Goal: Transaction & Acquisition: Purchase product/service

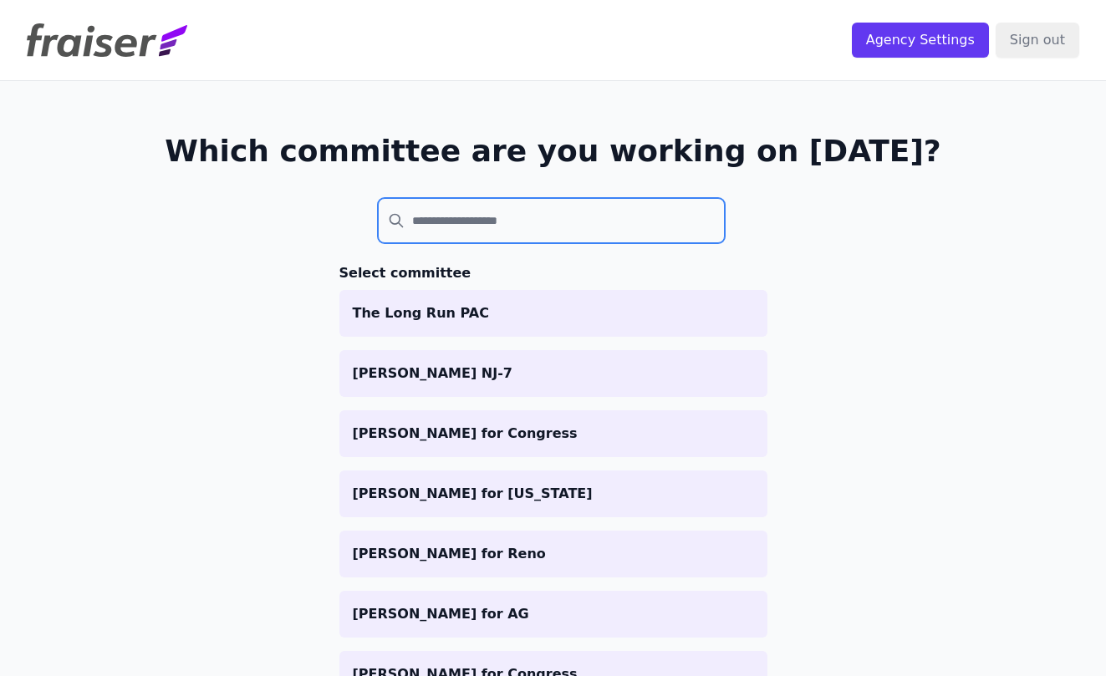
click at [502, 228] on input "search" at bounding box center [552, 220] width 348 height 45
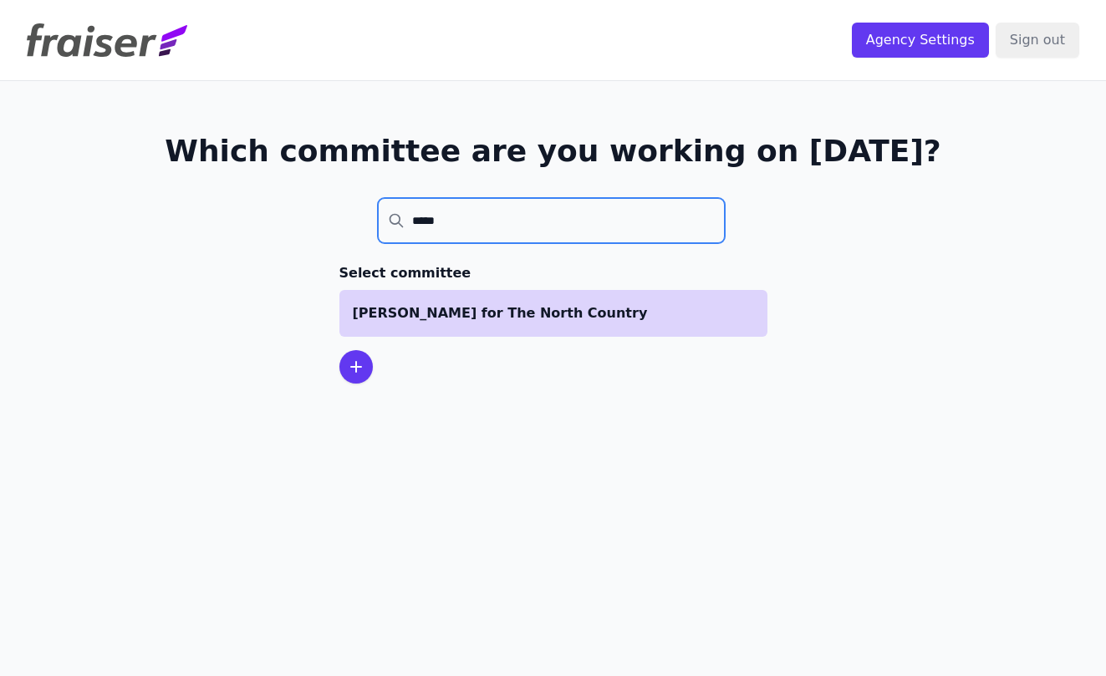
type input "*****"
click at [419, 315] on p "[PERSON_NAME] for The North Country" at bounding box center [553, 314] width 401 height 20
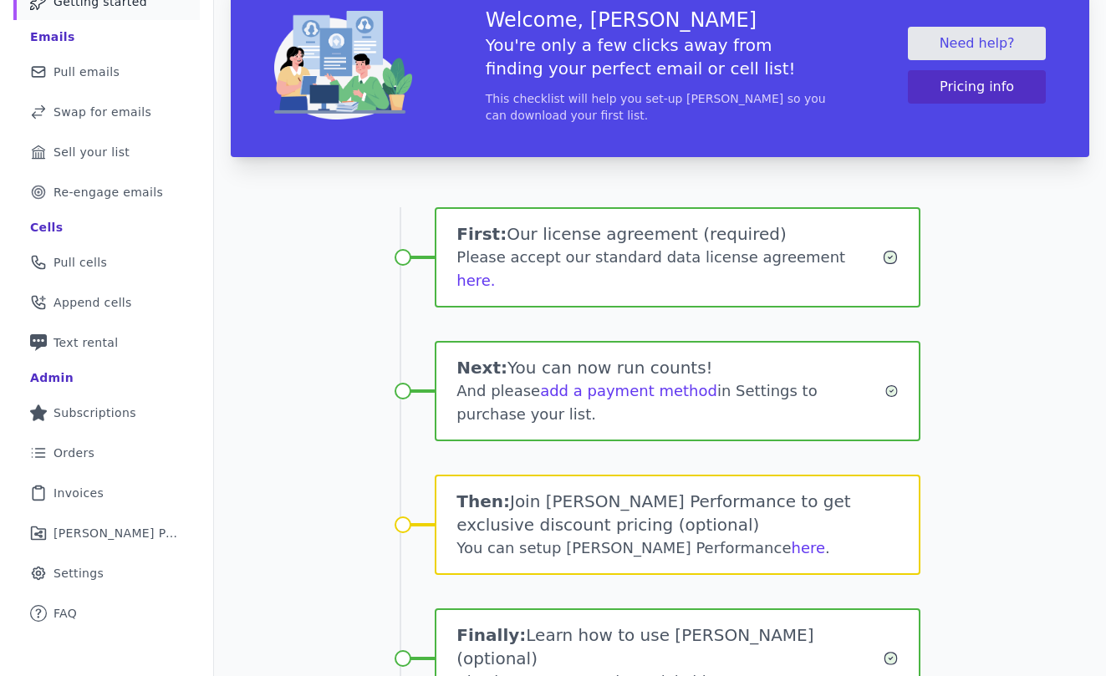
scroll to position [127, 0]
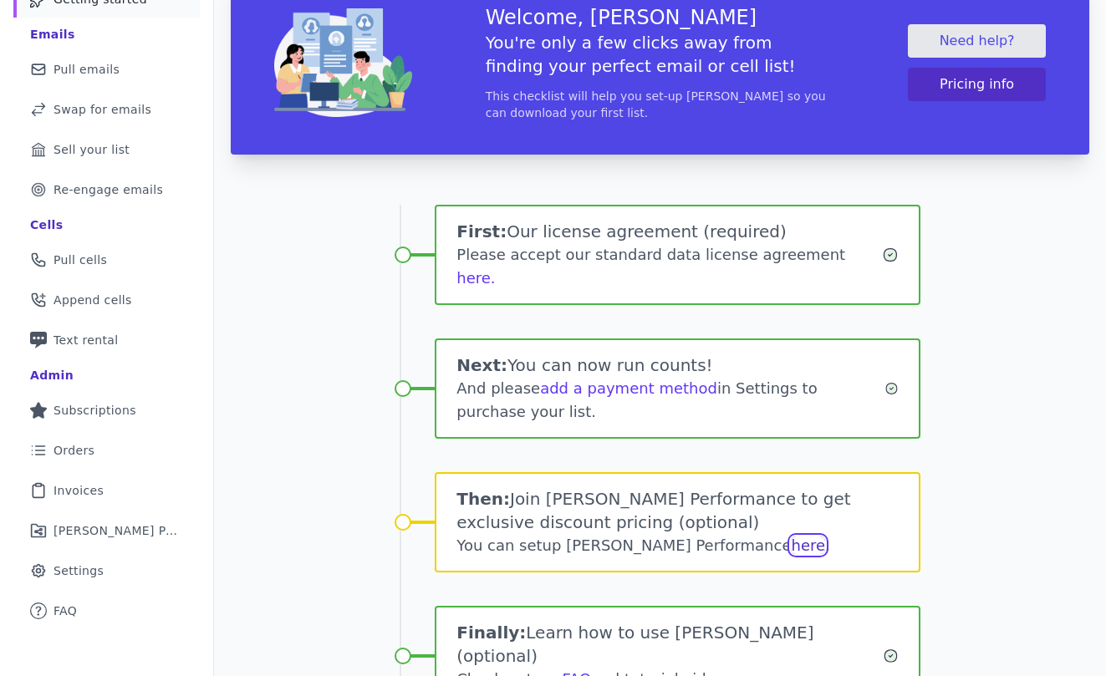
click at [791, 537] on link "here" at bounding box center [808, 546] width 34 height 18
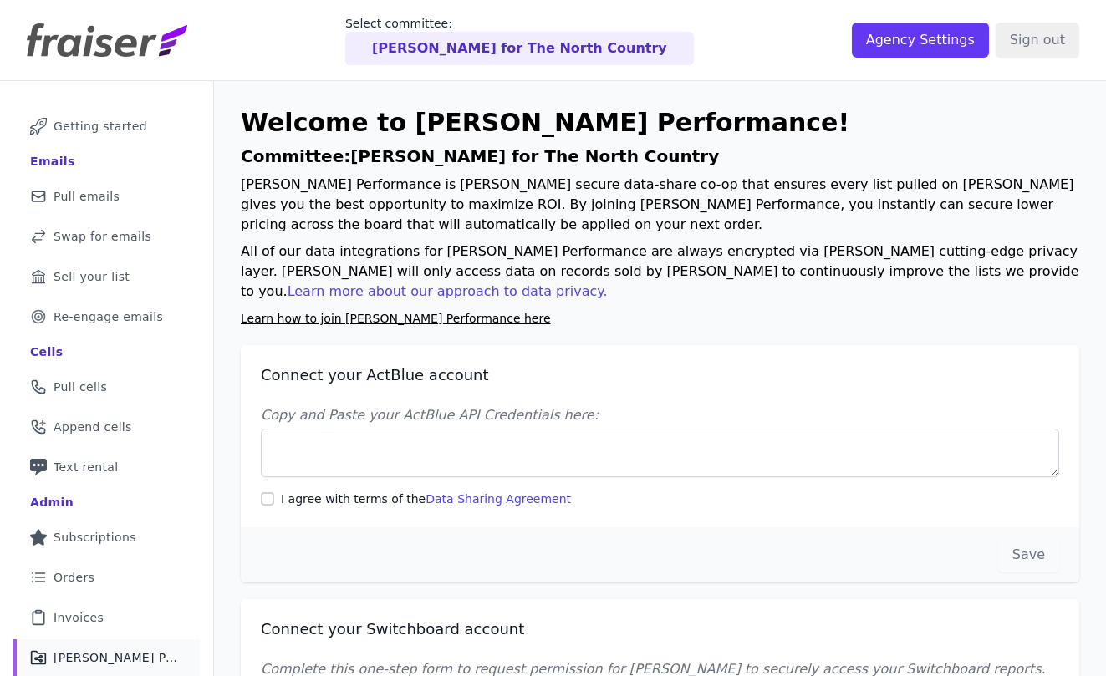
click at [293, 503] on label "I agree with terms of the Data Sharing Agreement" at bounding box center [426, 499] width 290 height 17
click at [274, 503] on input "I agree with terms of the Data Sharing Agreement" at bounding box center [267, 499] width 13 height 13
checkbox input "true"
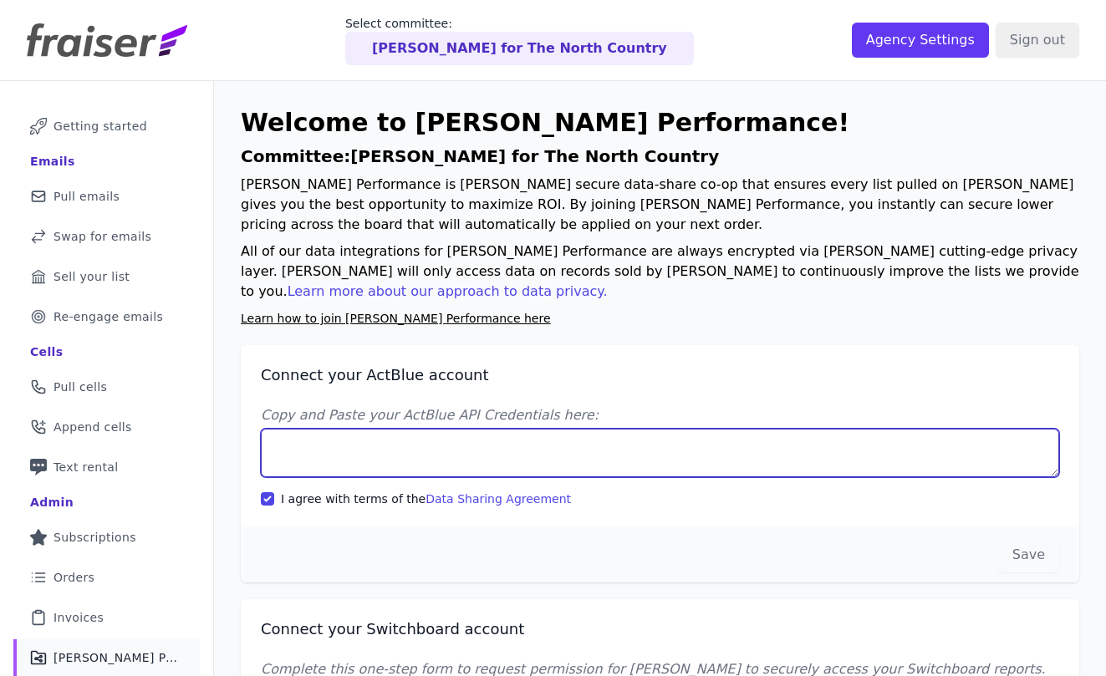
click at [483, 443] on textarea "Copy and Paste your ActBlue API Credentials here:" at bounding box center [660, 453] width 799 height 49
paste textarea "Client UUID: f96a7d2d-e893-4175-a94f-c0f842de5ddb Client Secret: pok5H1wiC+z/eo…"
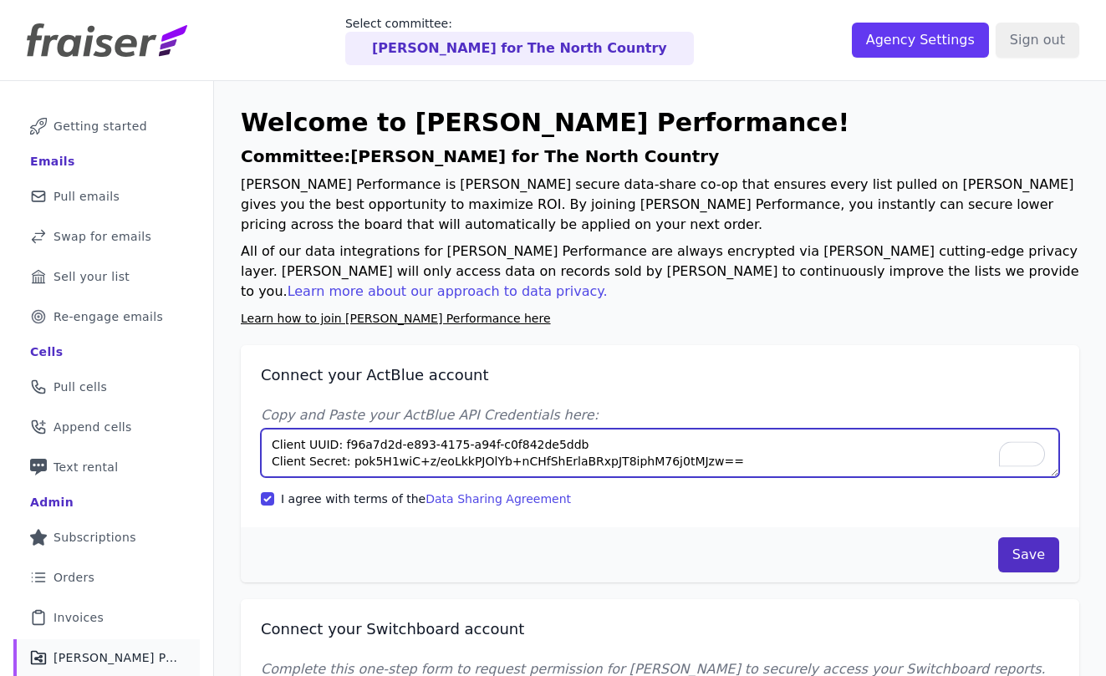
type textarea "Client UUID: f96a7d2d-e893-4175-a94f-c0f842de5ddb Client Secret: pok5H1wiC+z/eo…"
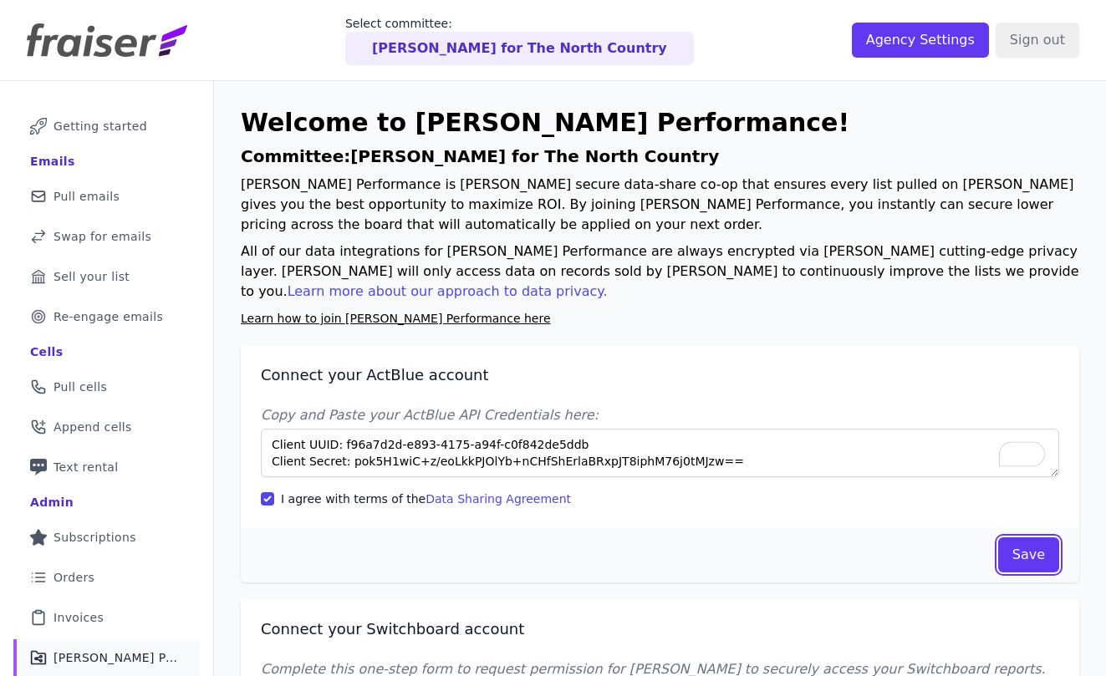
click at [1035, 549] on button "Save" at bounding box center [1028, 555] width 61 height 35
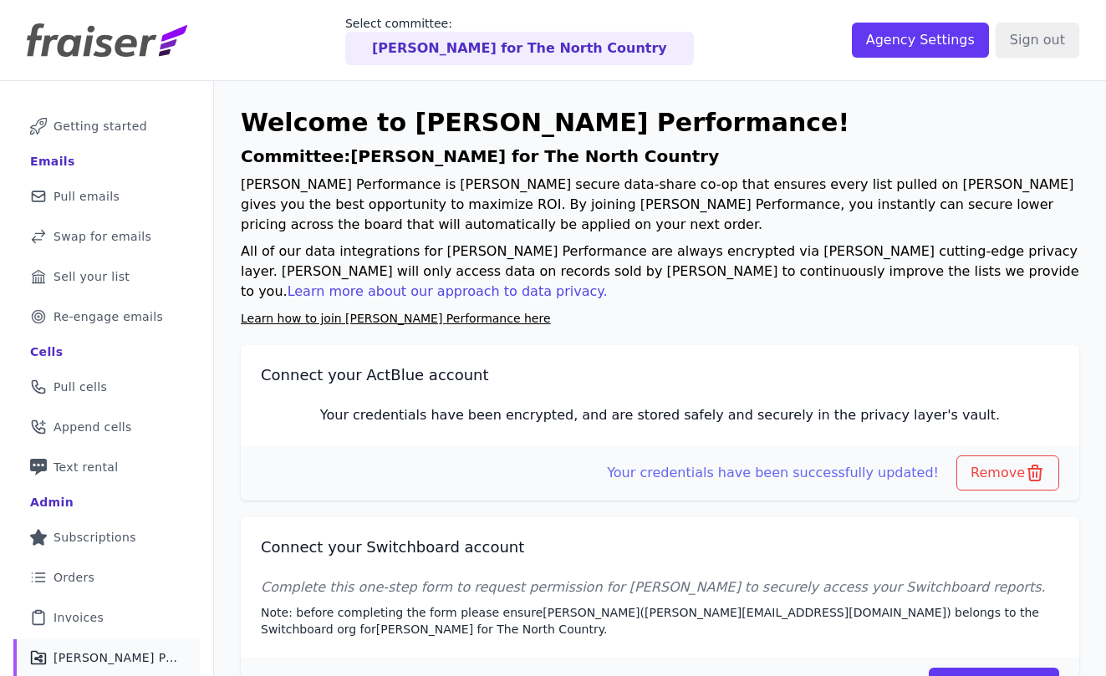
scroll to position [81, 0]
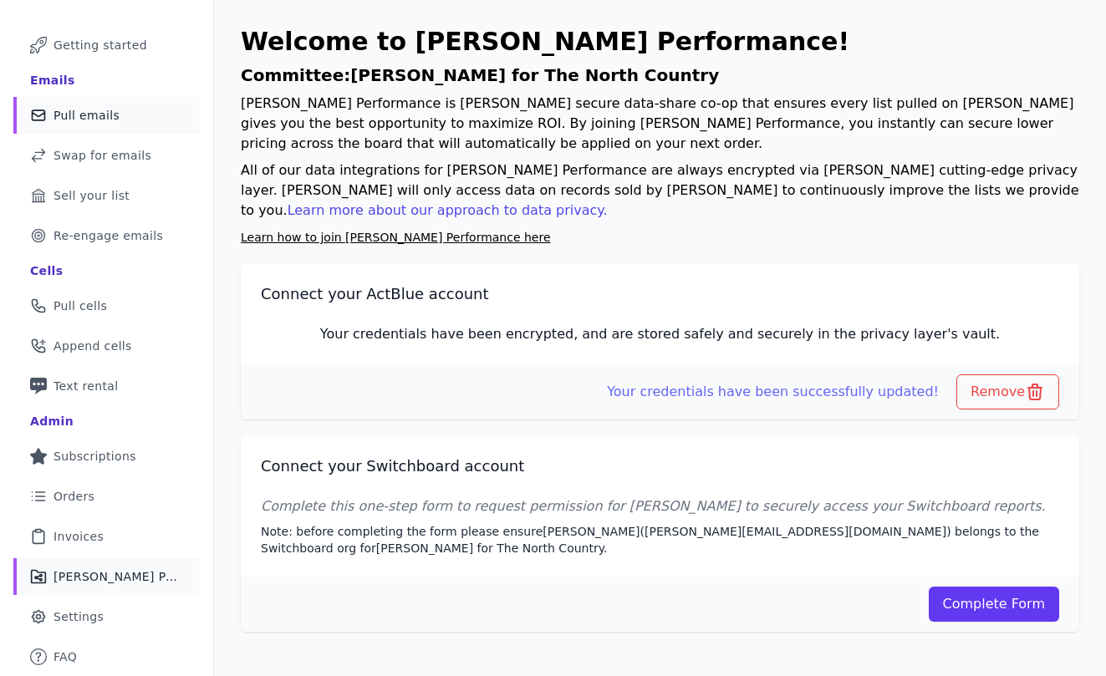
click at [87, 114] on span "Pull emails" at bounding box center [87, 115] width 66 height 17
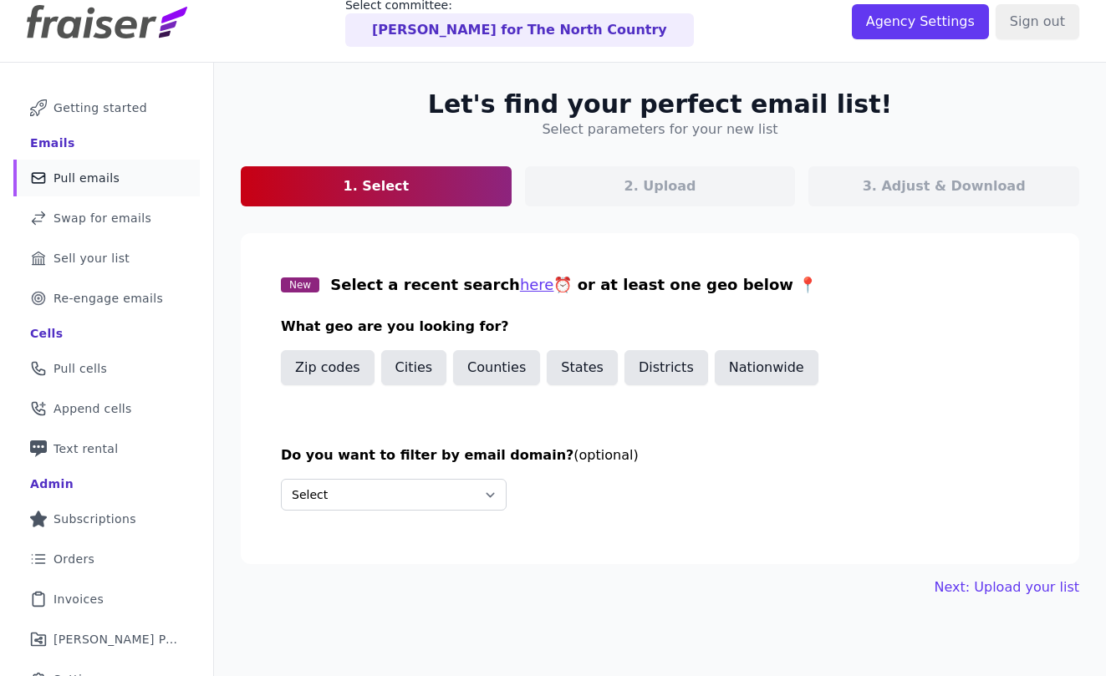
scroll to position [21, 0]
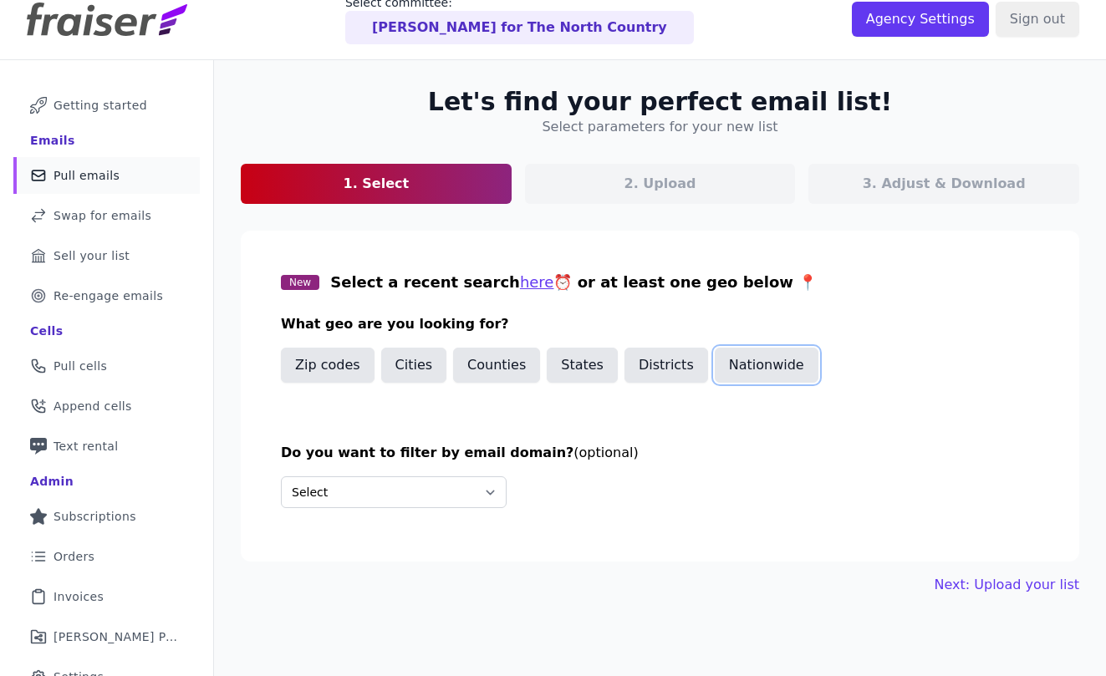
click at [736, 352] on button "Nationwide" at bounding box center [767, 365] width 104 height 35
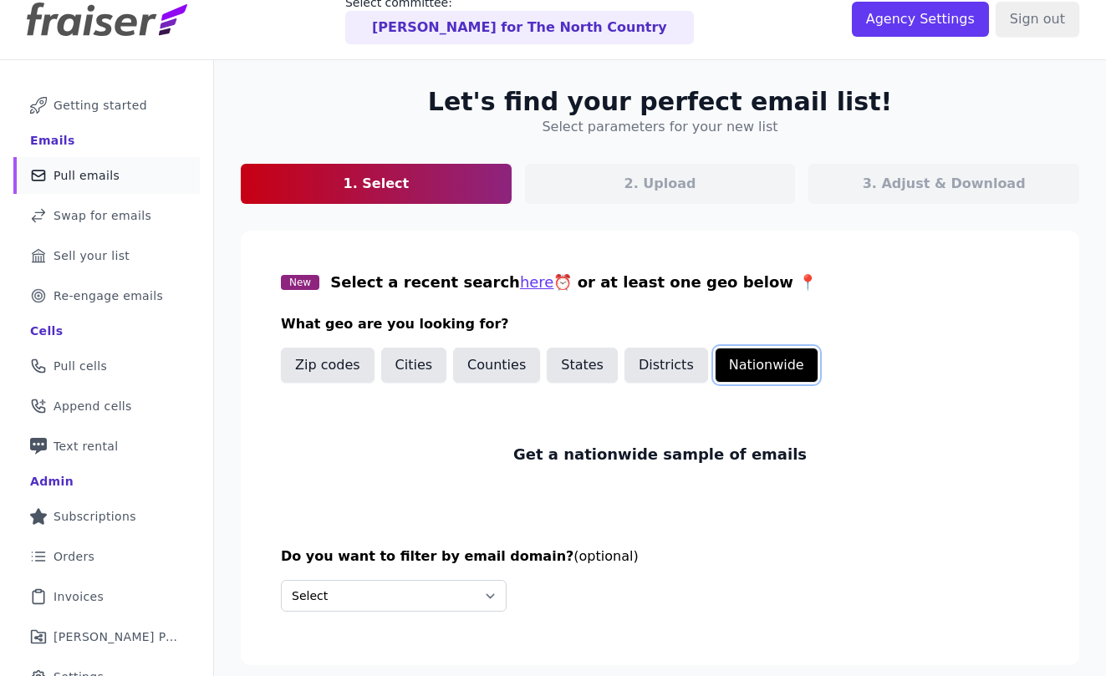
scroll to position [81, 0]
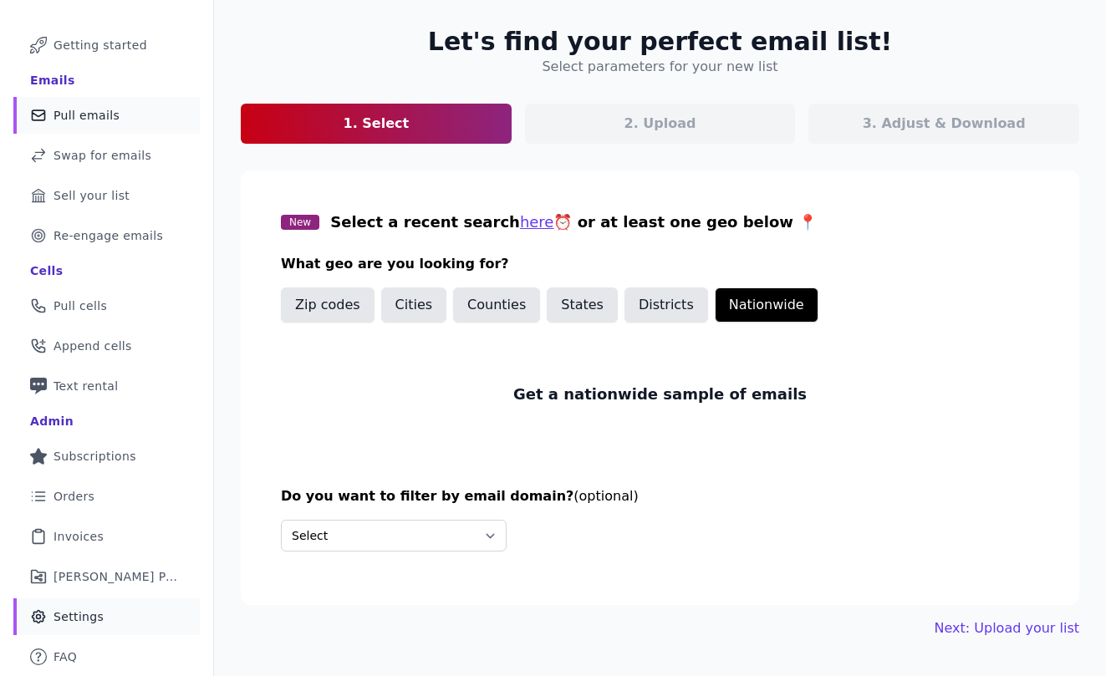
click at [135, 605] on link "Gear Icon Outline of a gear Settings" at bounding box center [106, 617] width 186 height 37
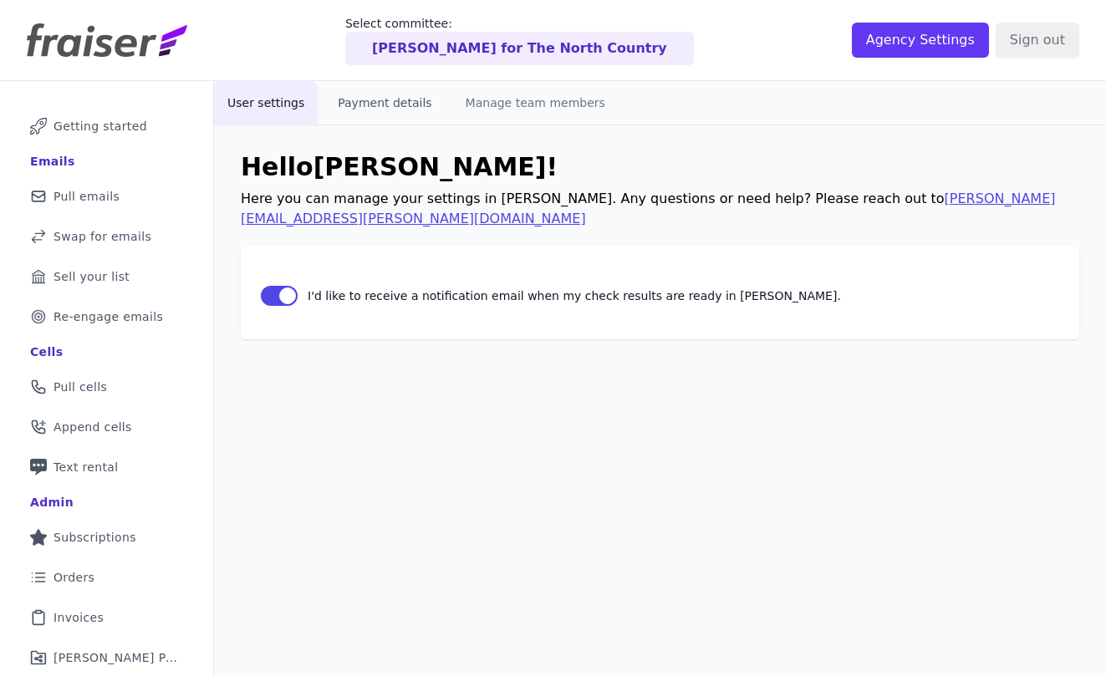
click at [399, 106] on button "Payment details" at bounding box center [384, 102] width 120 height 43
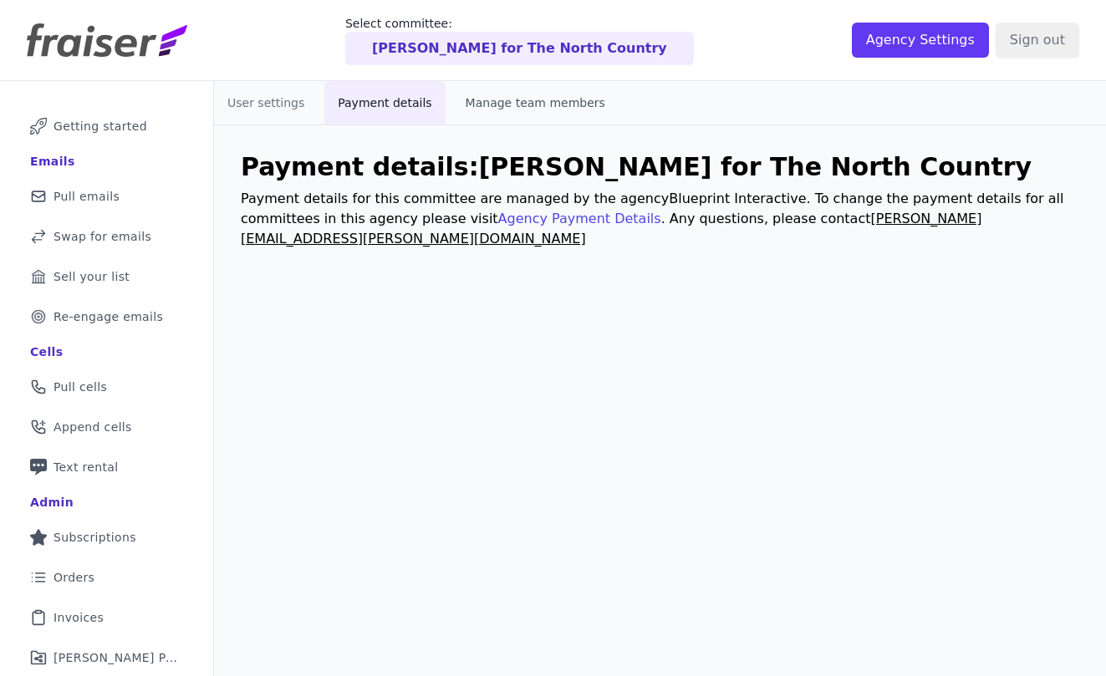
click at [483, 100] on button "Manage team members" at bounding box center [535, 102] width 166 height 43
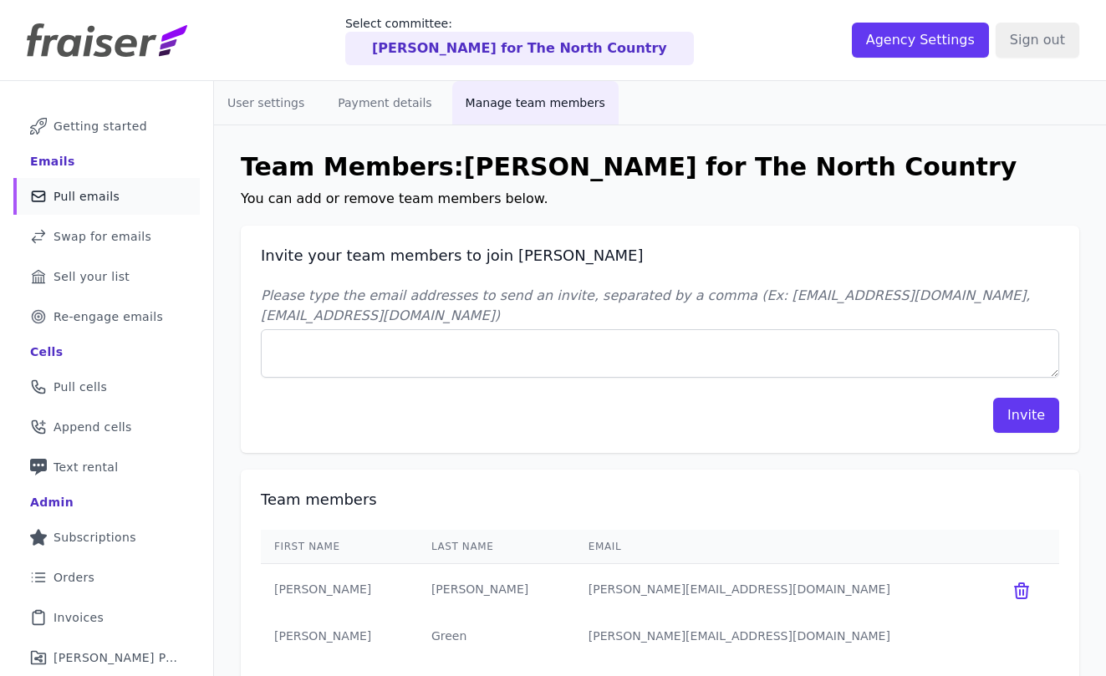
click at [123, 187] on link "Mail Icon Outline of a mail envelope Pull emails" at bounding box center [106, 196] width 186 height 37
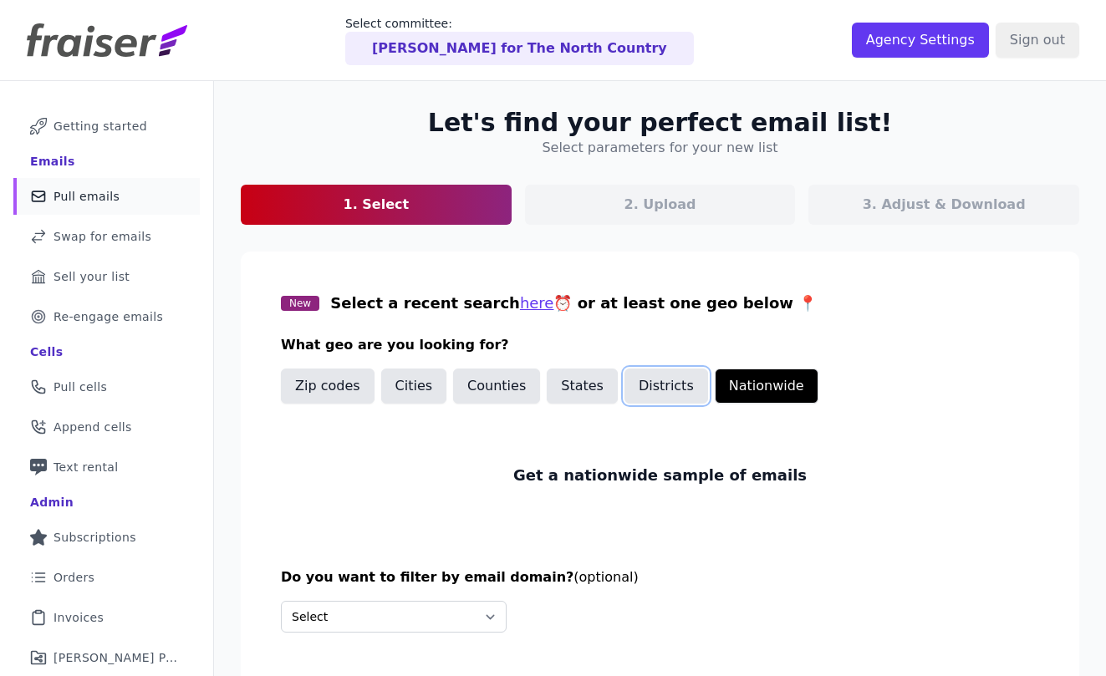
click at [644, 396] on button "Districts" at bounding box center [667, 386] width 84 height 35
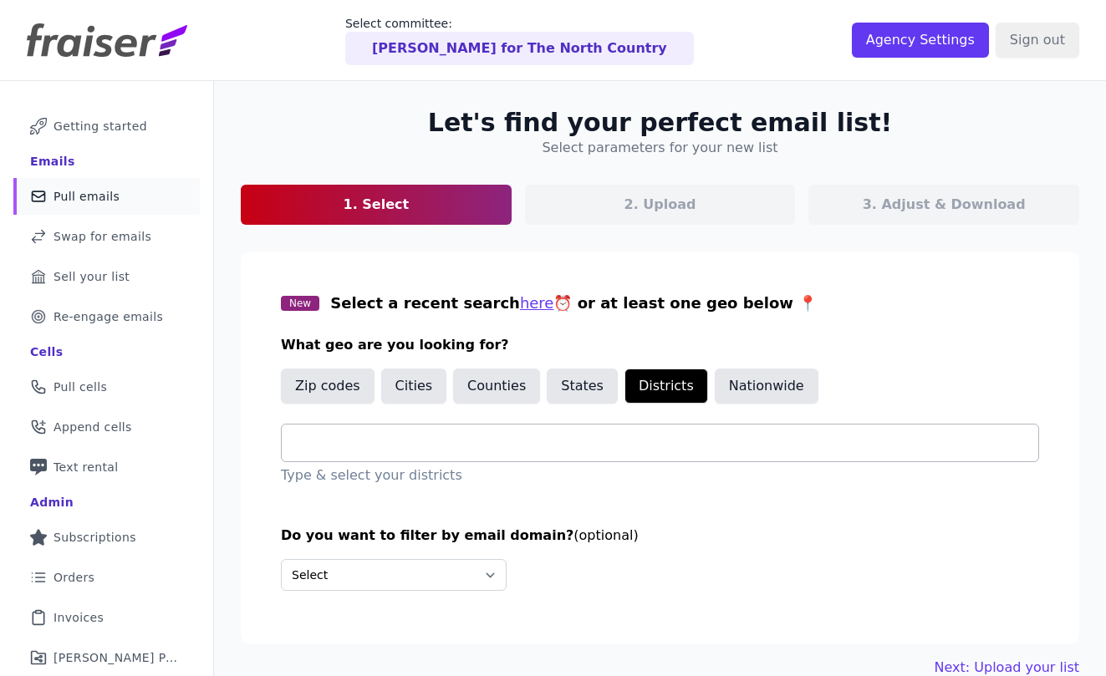
click at [493, 434] on input "text" at bounding box center [666, 443] width 743 height 20
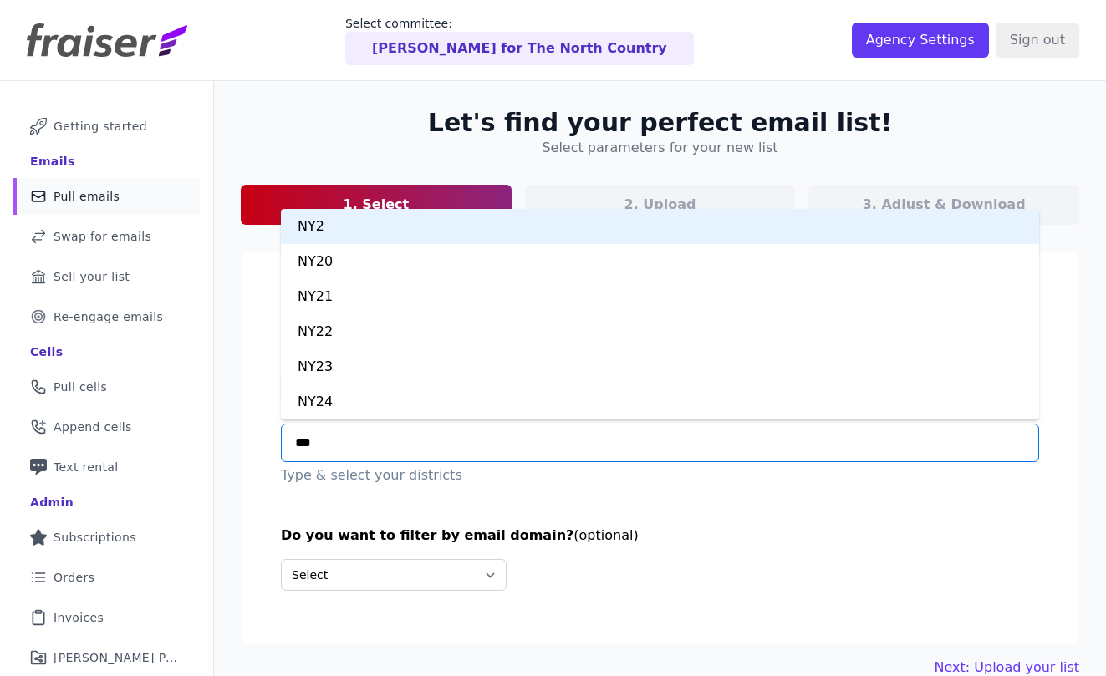
type input "****"
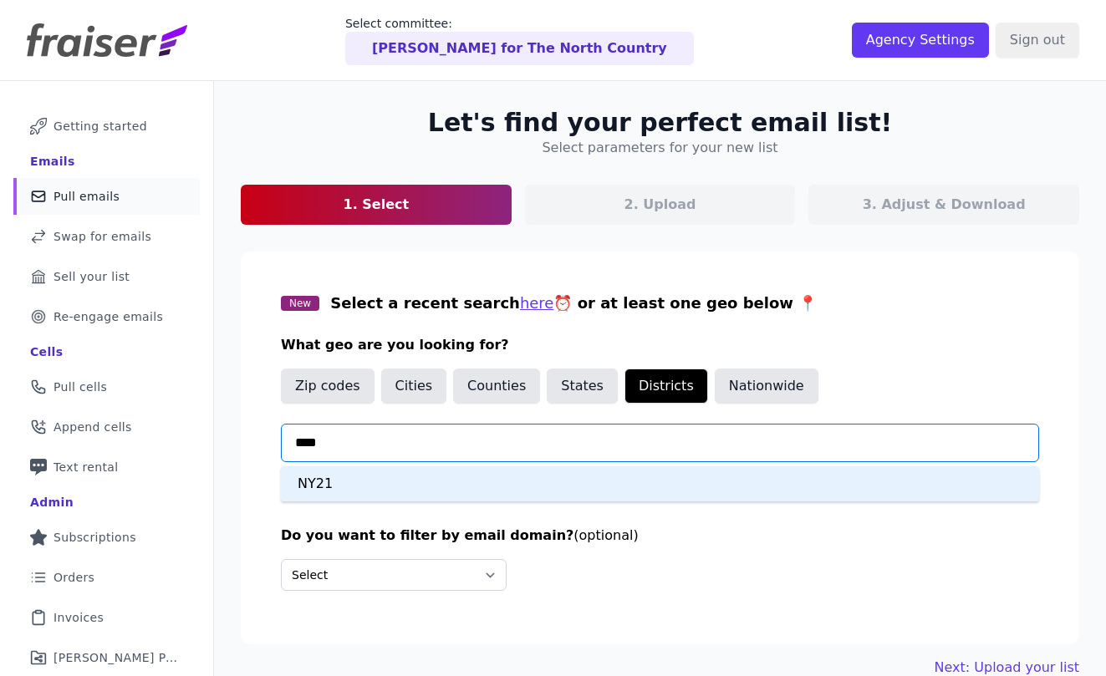
click at [428, 473] on div "NY21" at bounding box center [660, 484] width 758 height 35
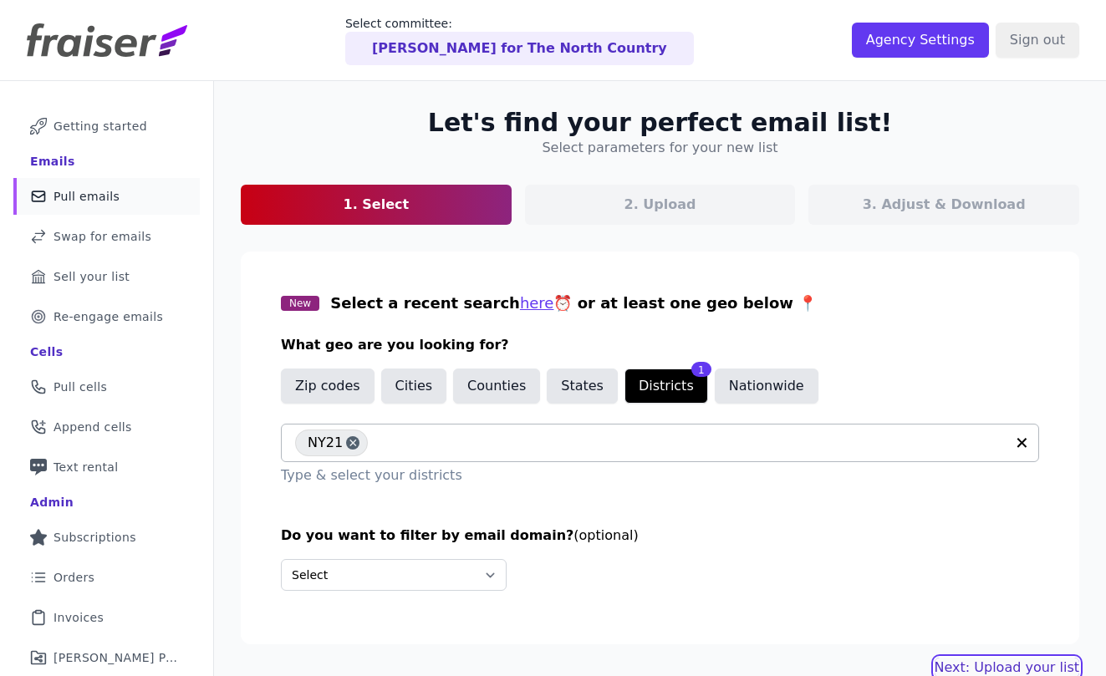
click at [978, 659] on link "Next: Upload your list" at bounding box center [1007, 668] width 145 height 20
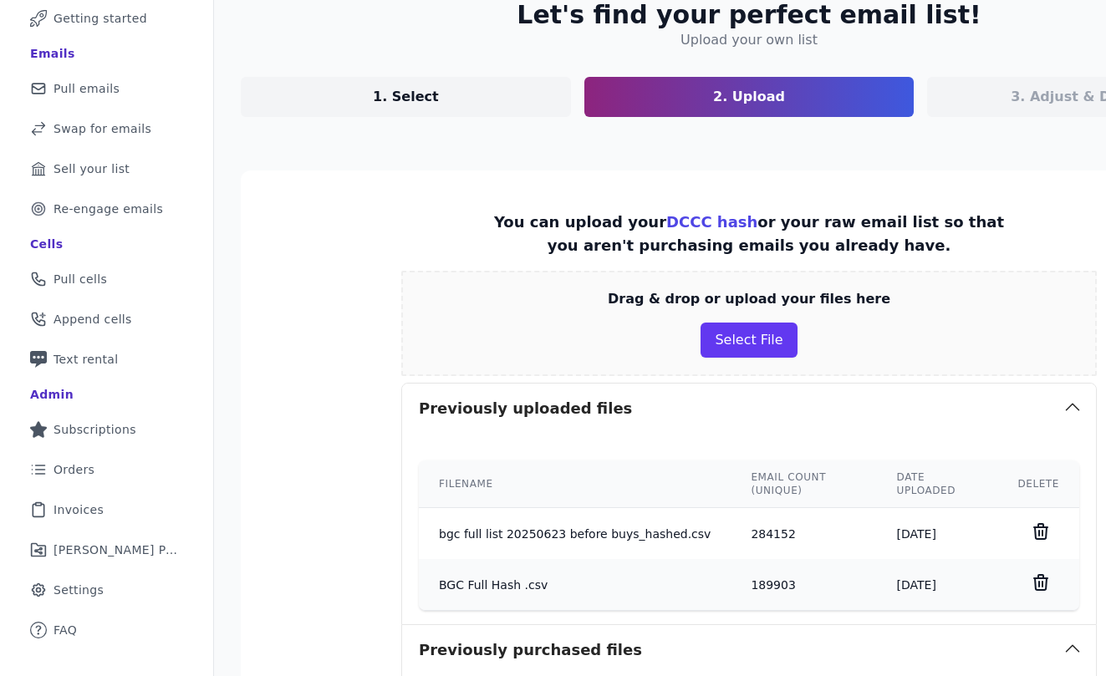
scroll to position [240, 0]
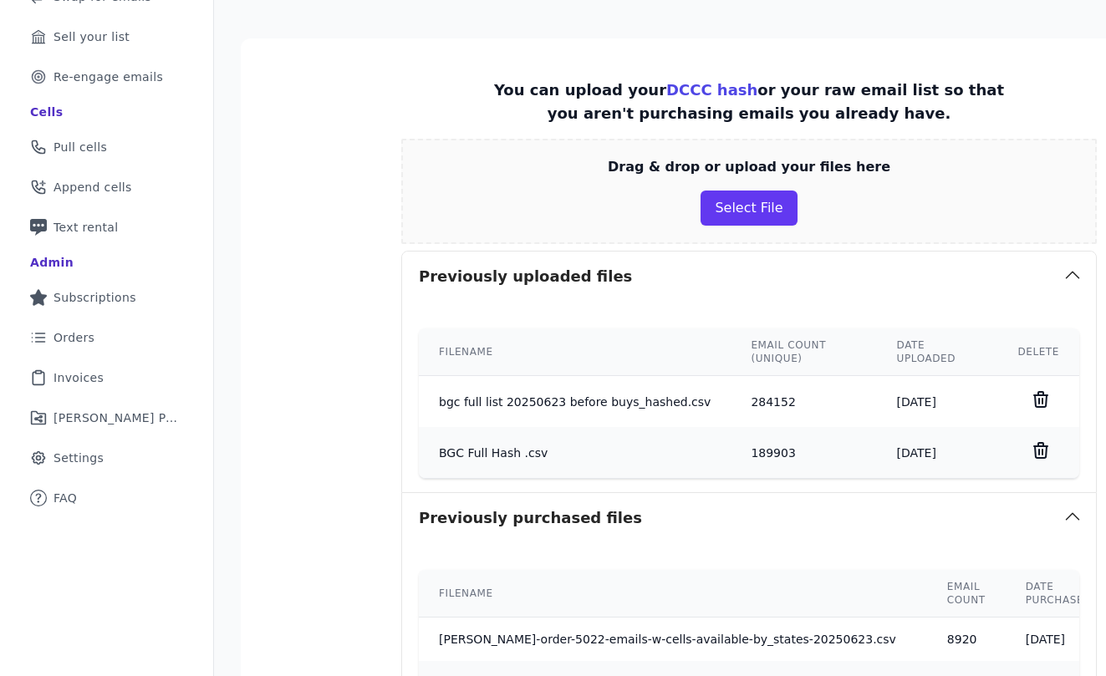
click at [729, 227] on div "Drag & drop or upload your files here Select File" at bounding box center [749, 191] width 696 height 105
click at [729, 210] on button "Select File" at bounding box center [749, 208] width 96 height 35
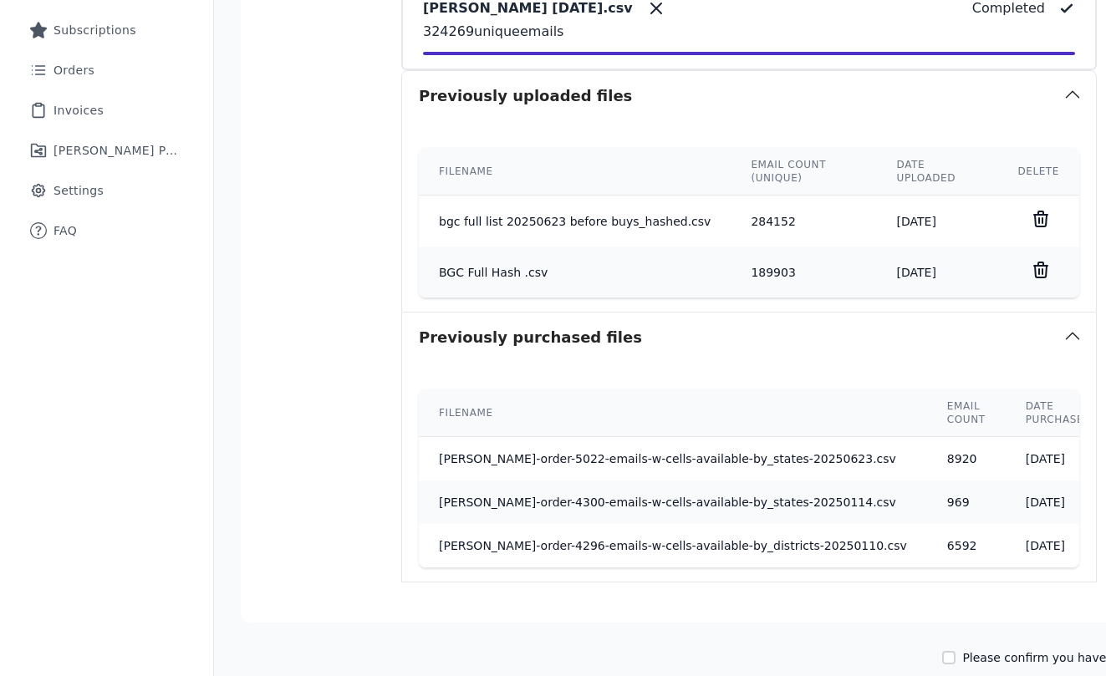
scroll to position [608, 0]
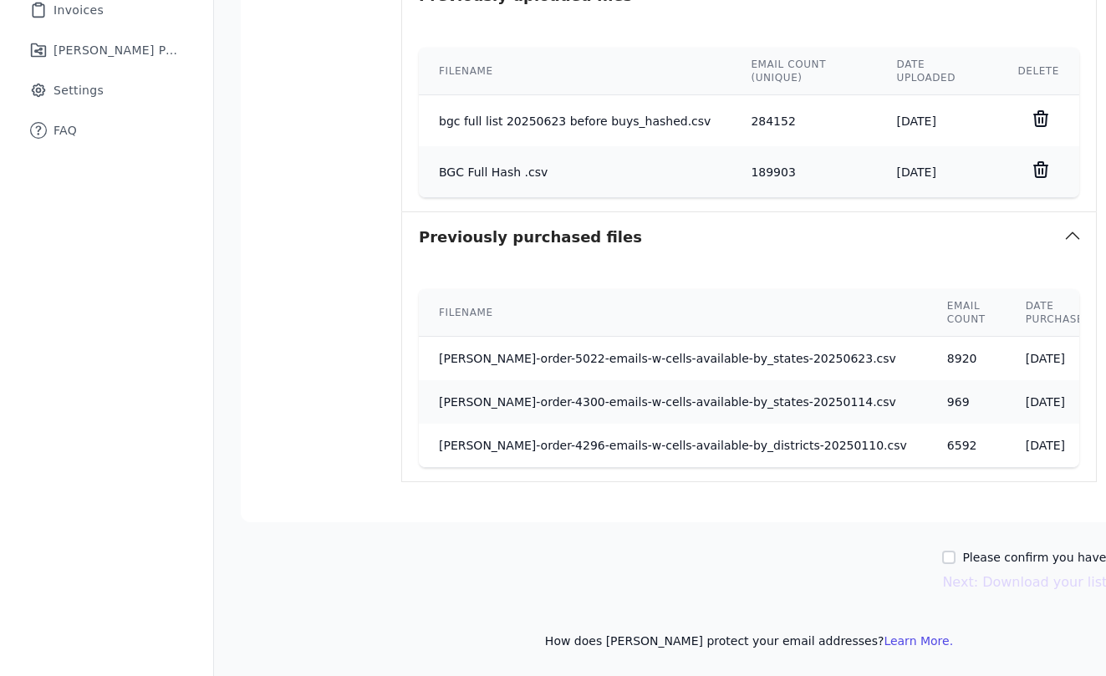
click at [962, 557] on label "Please confirm you have all correct lists uploaded." at bounding box center [1109, 557] width 295 height 17
click at [942, 557] on input "Please confirm you have all correct lists uploaded." at bounding box center [948, 557] width 13 height 13
checkbox input "true"
click at [942, 583] on button "Next: Download your list" at bounding box center [1024, 583] width 165 height 20
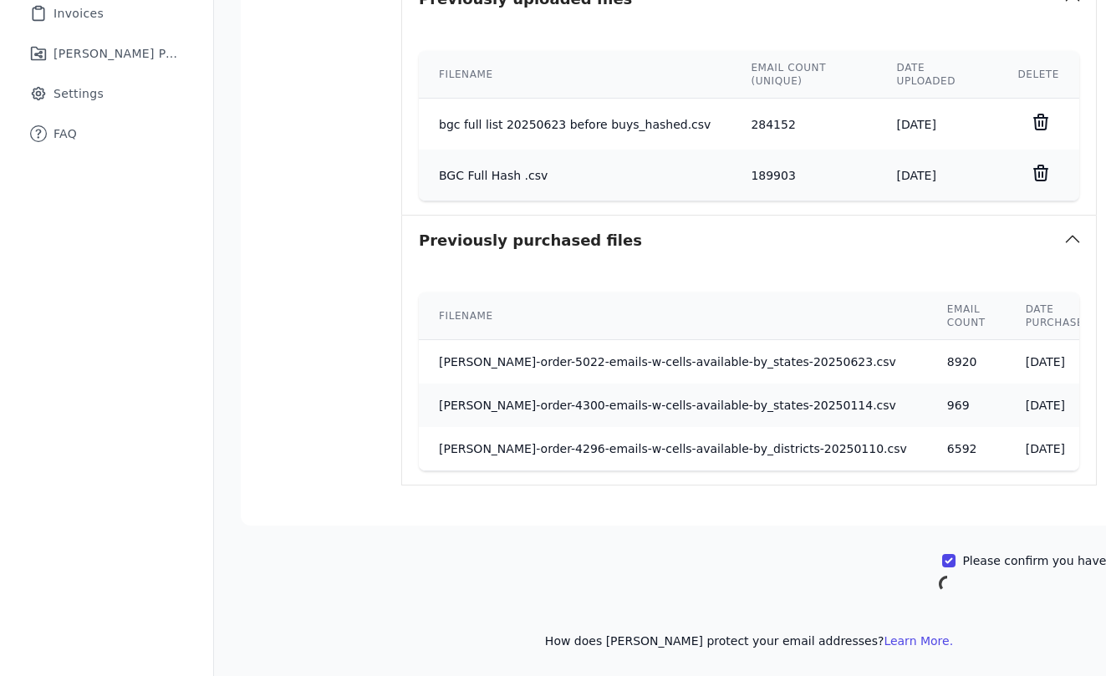
scroll to position [605, 0]
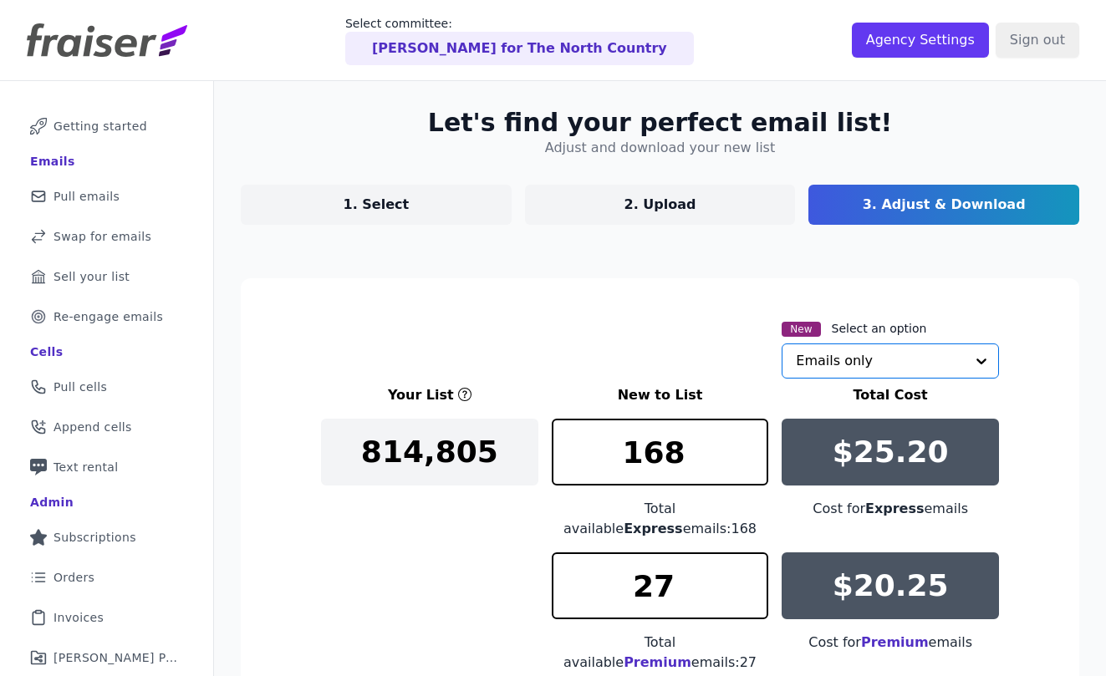
click at [825, 370] on input "text" at bounding box center [880, 361] width 169 height 33
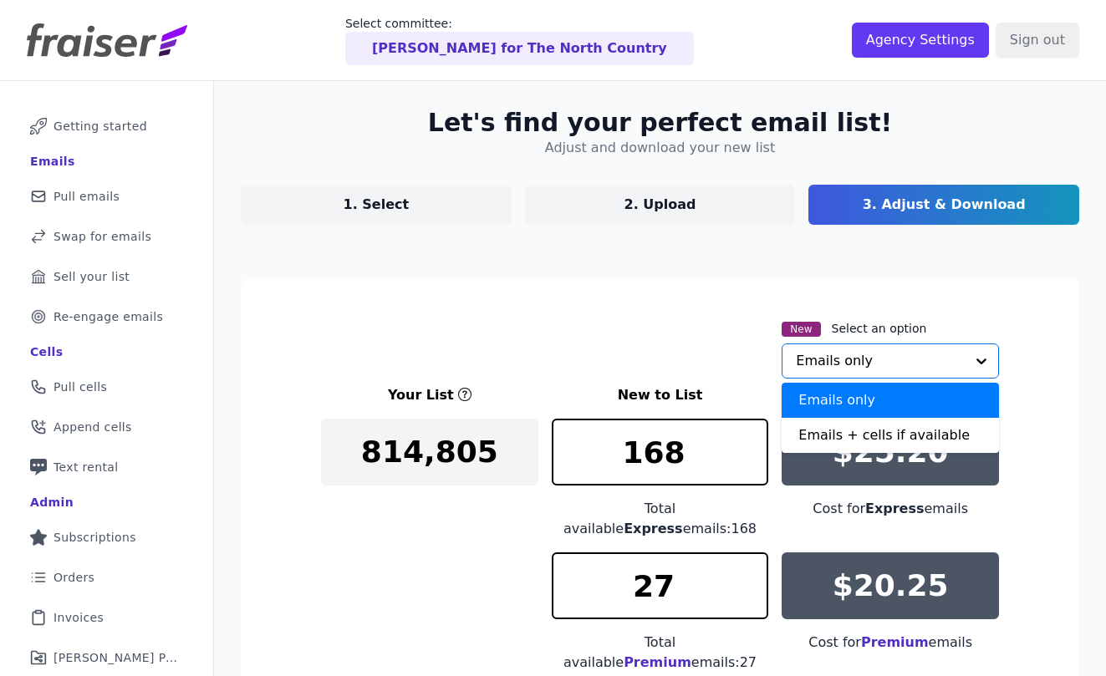
click at [837, 417] on div "Emails only" at bounding box center [890, 400] width 217 height 35
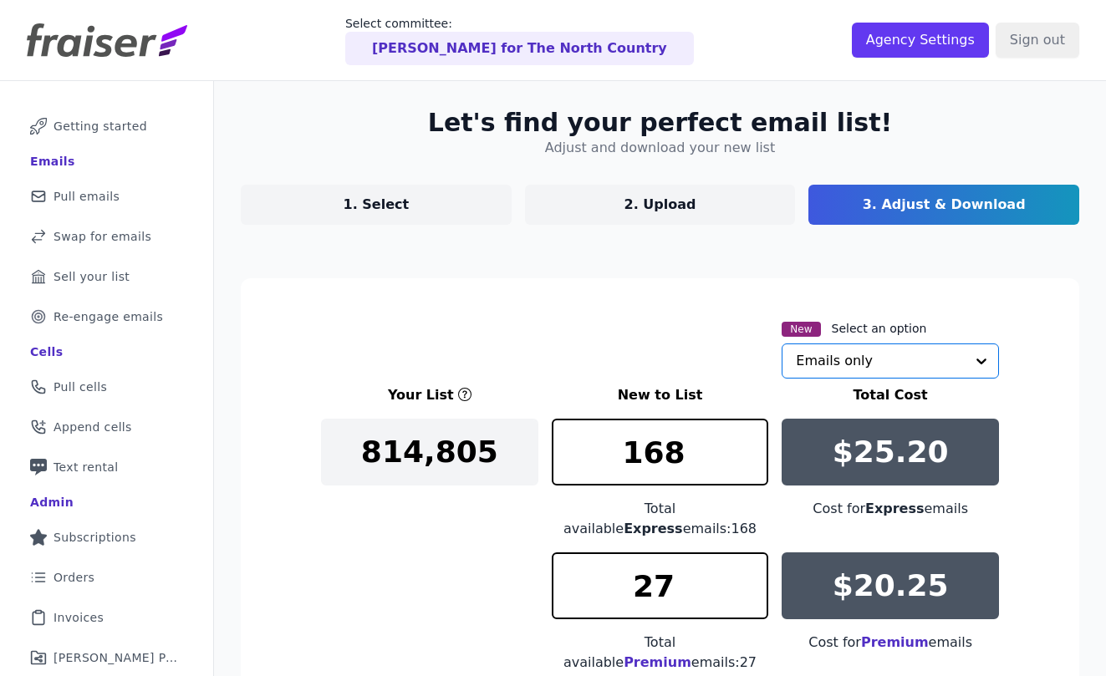
click at [842, 371] on input "text" at bounding box center [880, 361] width 169 height 33
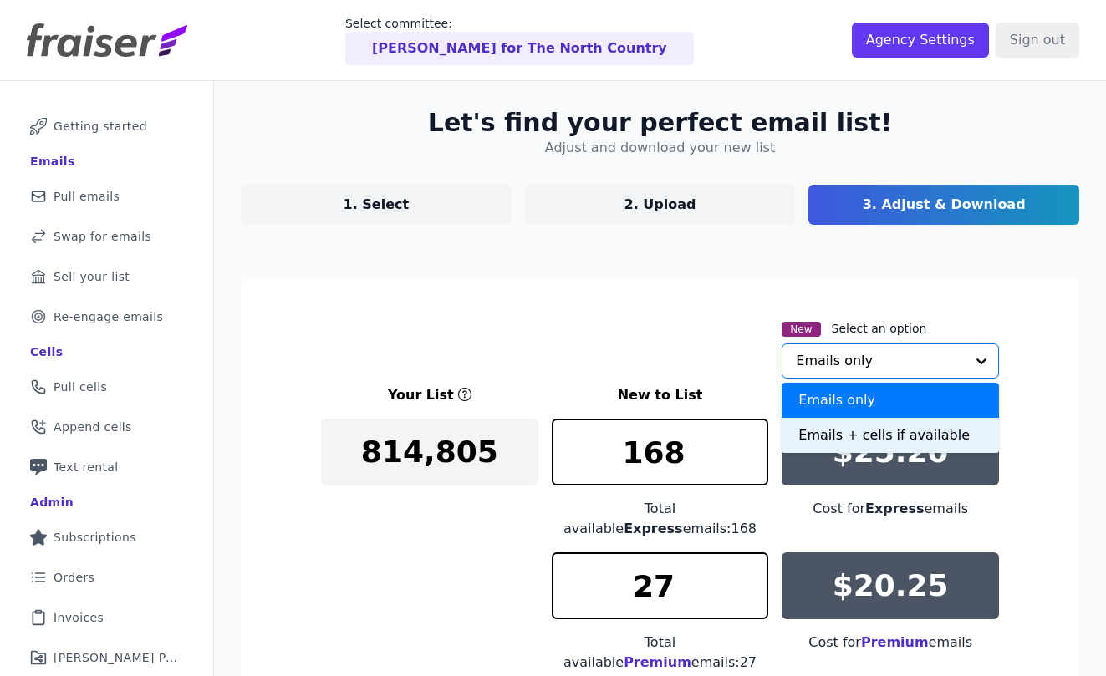
click at [841, 447] on div "Emails + cells if available" at bounding box center [890, 435] width 217 height 35
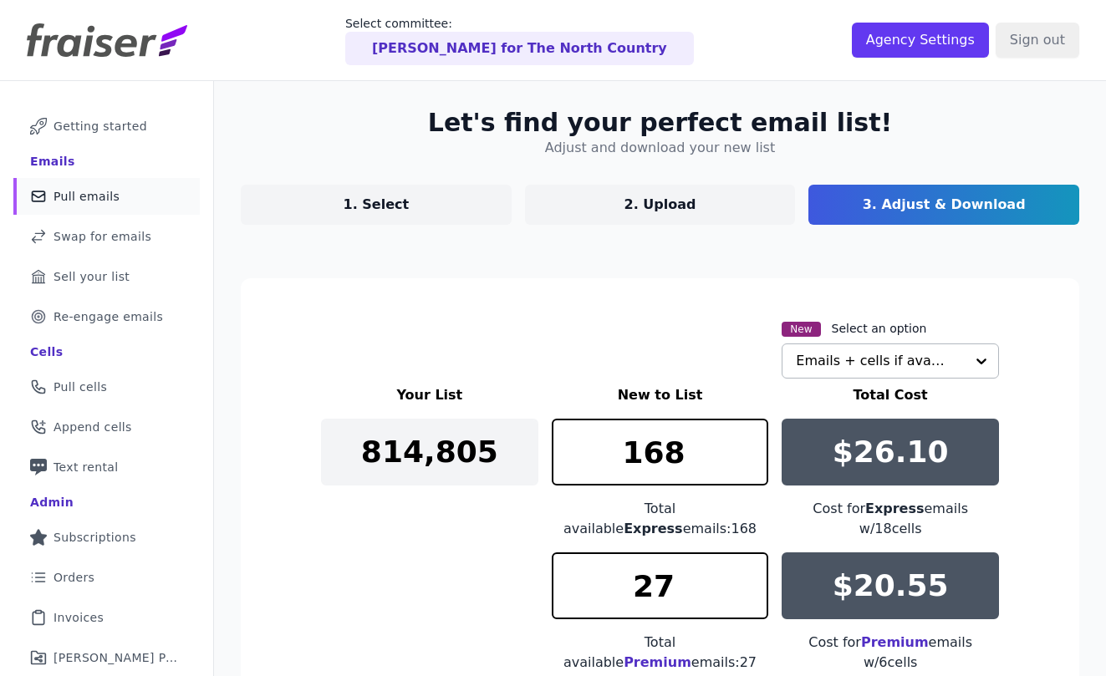
click at [143, 197] on link "Mail Icon Outline of a mail envelope Pull emails" at bounding box center [106, 196] width 186 height 37
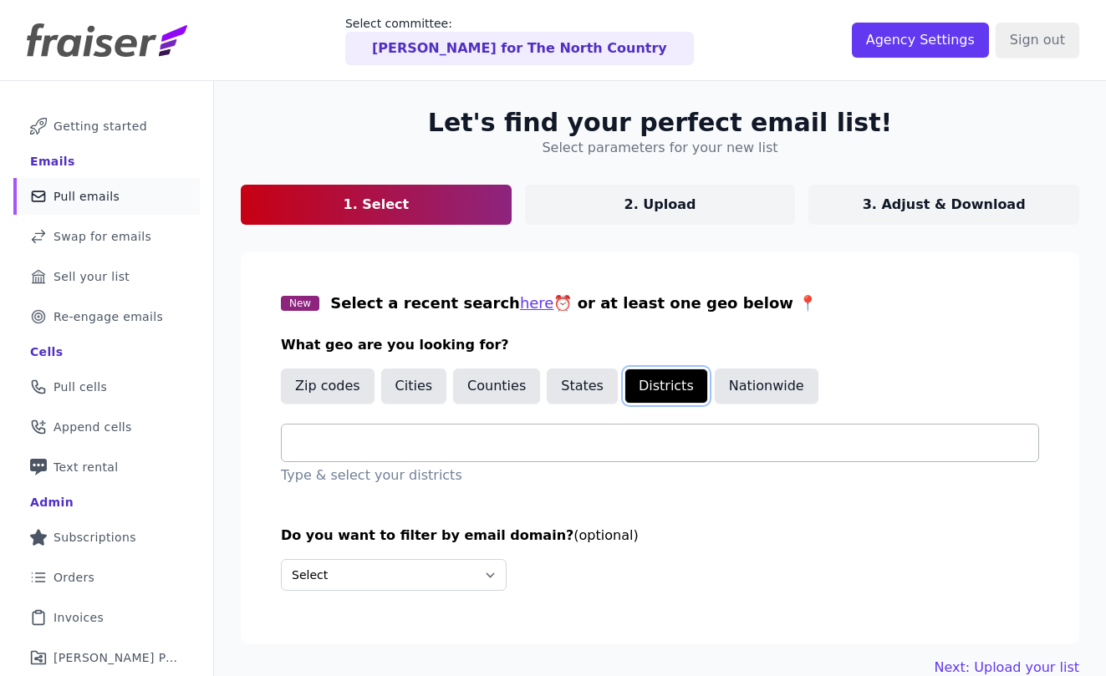
click at [646, 398] on button "Districts" at bounding box center [667, 386] width 84 height 35
click at [572, 392] on button "States" at bounding box center [582, 386] width 71 height 35
click at [508, 442] on input "text" at bounding box center [666, 443] width 743 height 20
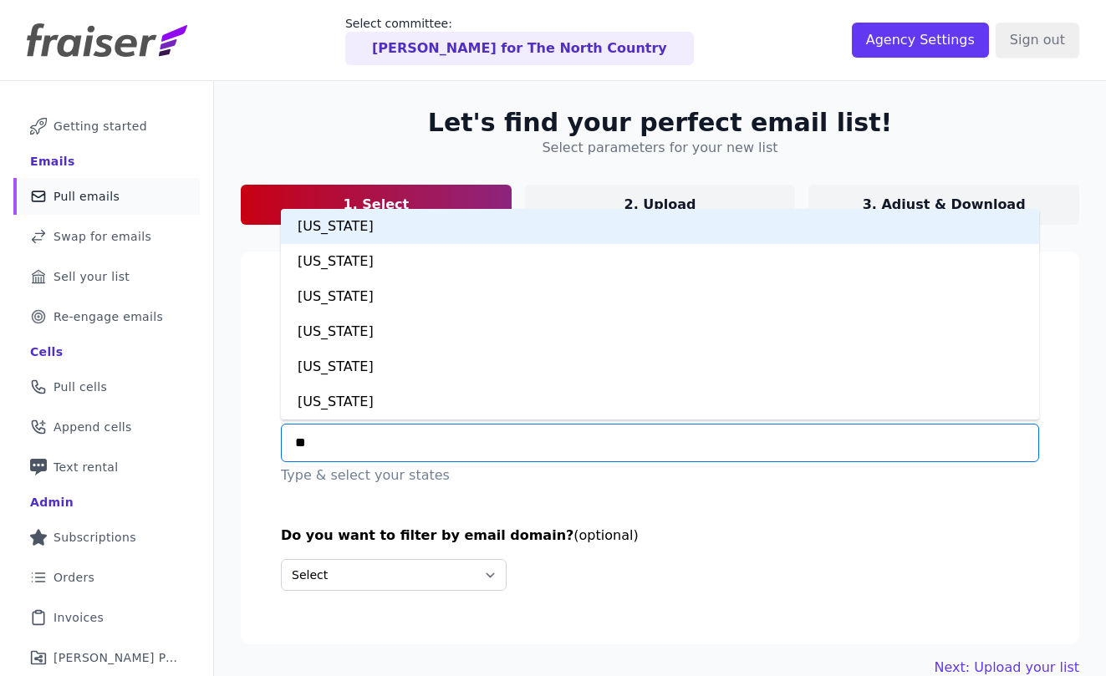
type input "***"
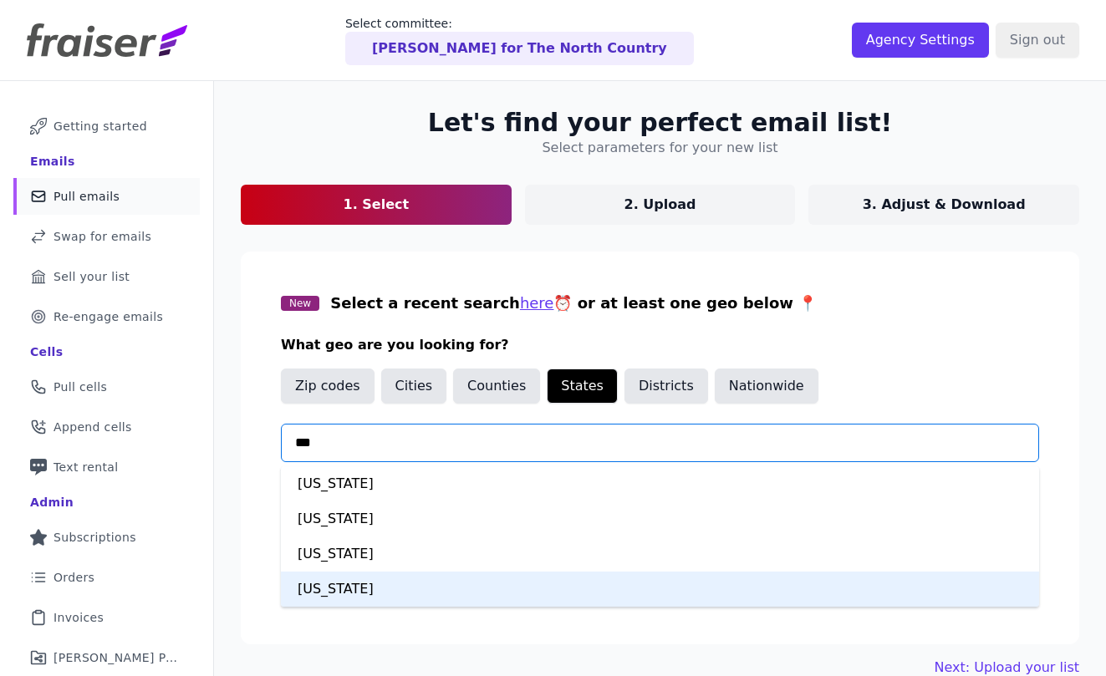
click at [428, 589] on div "New York" at bounding box center [660, 589] width 758 height 35
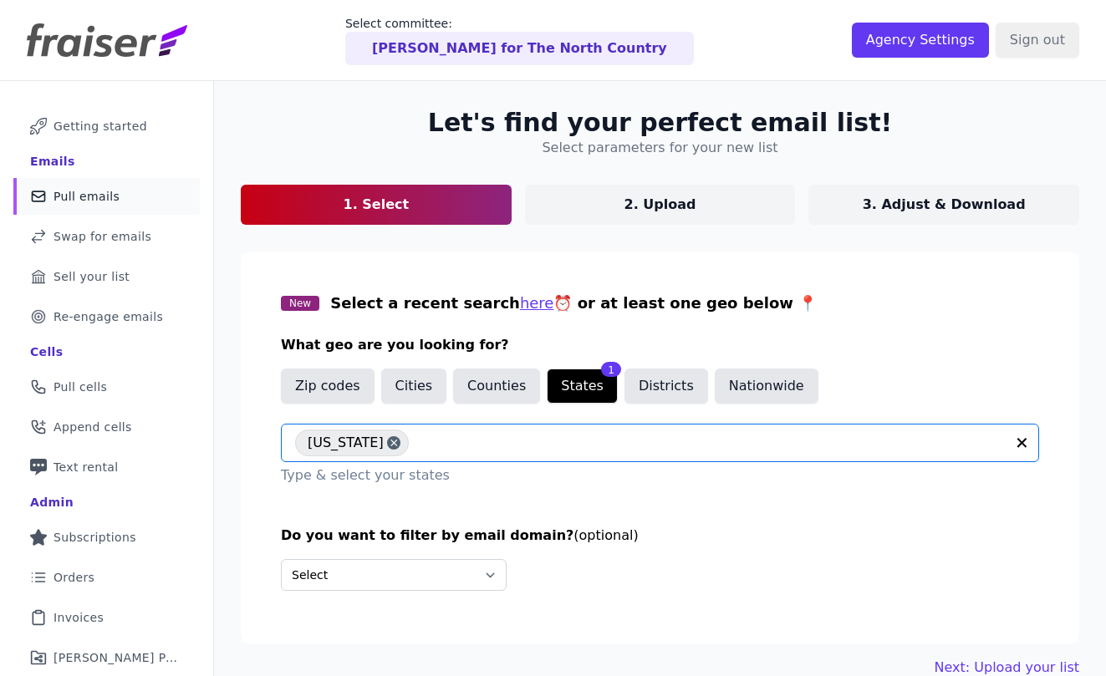
scroll to position [81, 0]
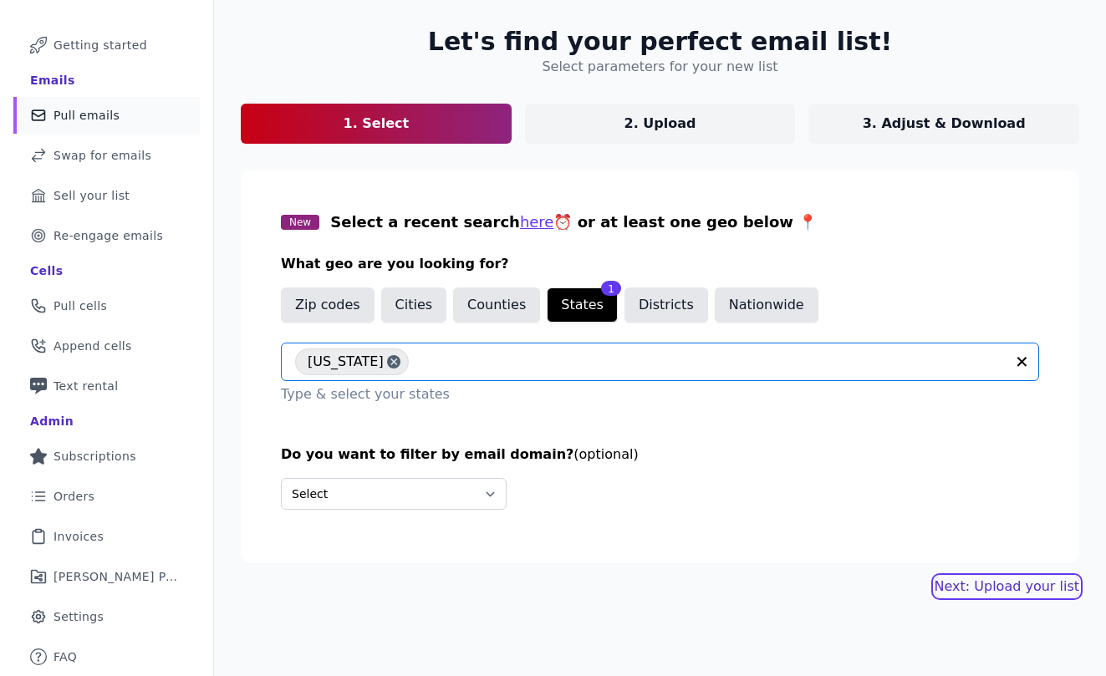
click at [991, 588] on link "Next: Upload your list" at bounding box center [1007, 587] width 145 height 20
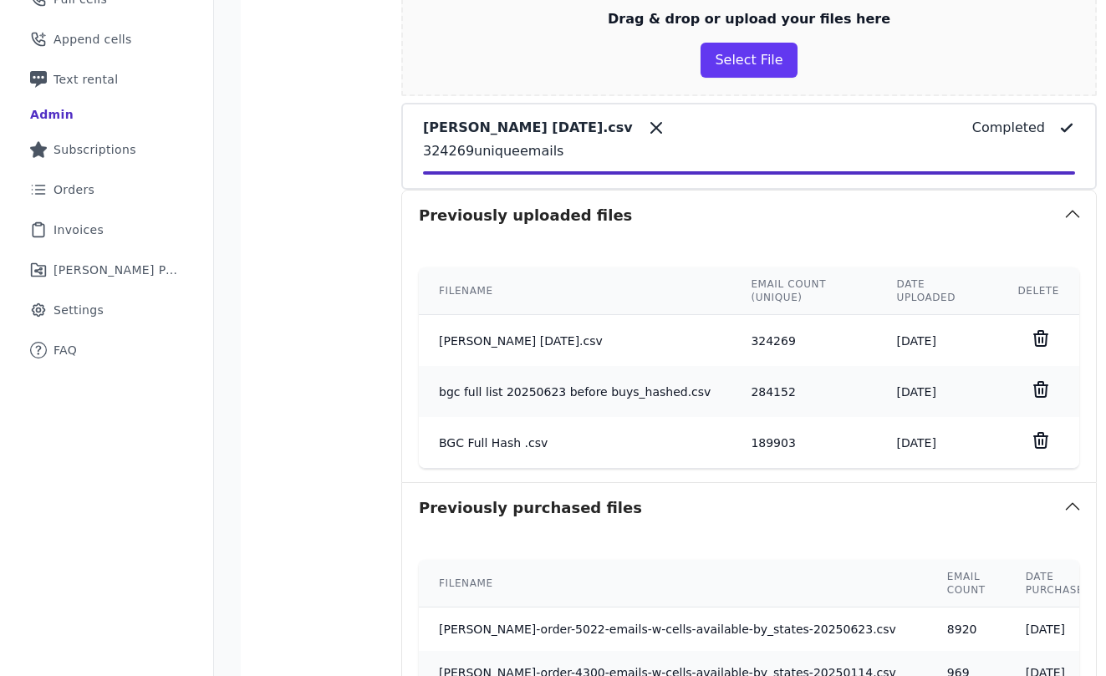
scroll to position [659, 0]
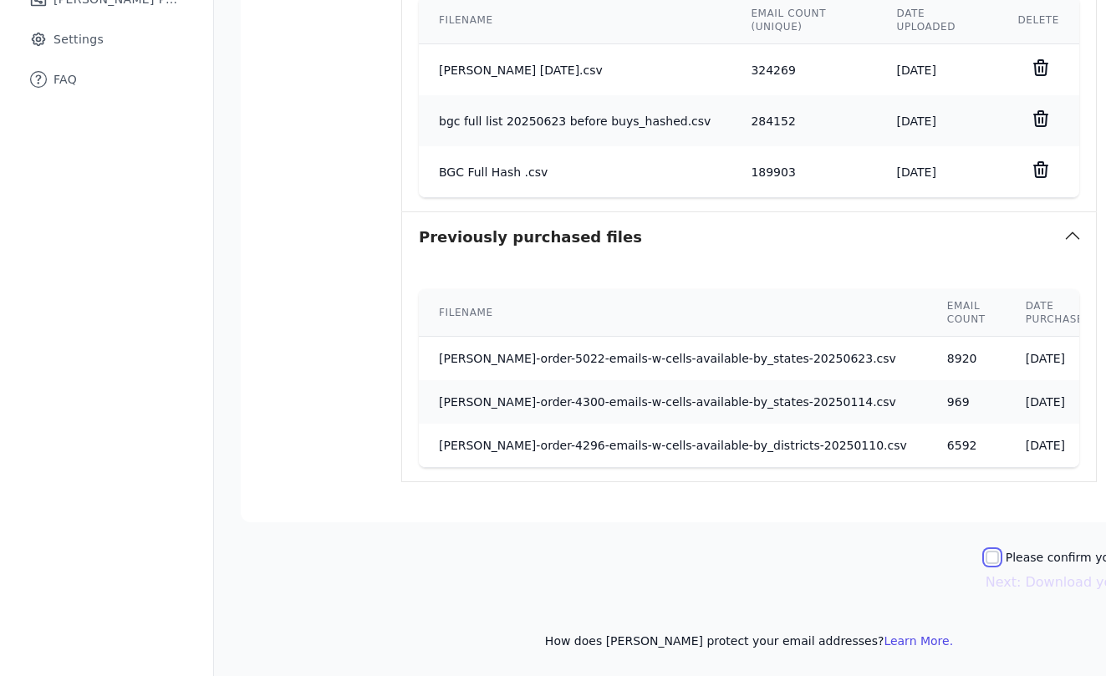
click at [986, 561] on input "Please confirm you have no lists to upload." at bounding box center [992, 557] width 13 height 13
checkbox input "true"
click at [986, 586] on button "Next: Download your list" at bounding box center [1068, 583] width 165 height 20
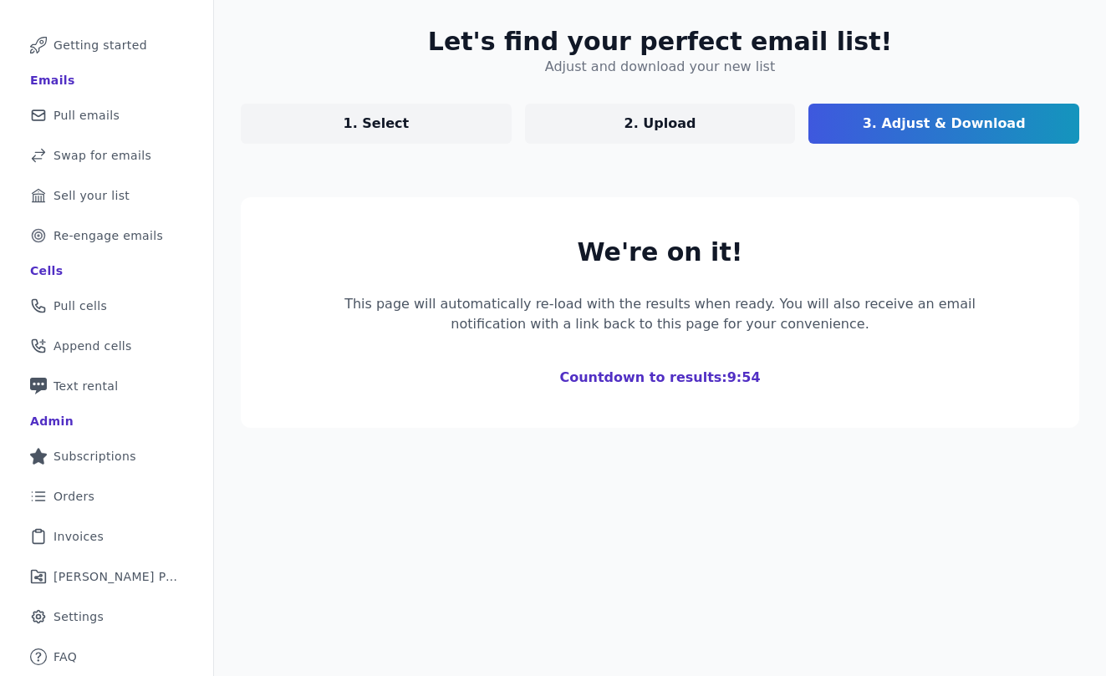
scroll to position [327, 0]
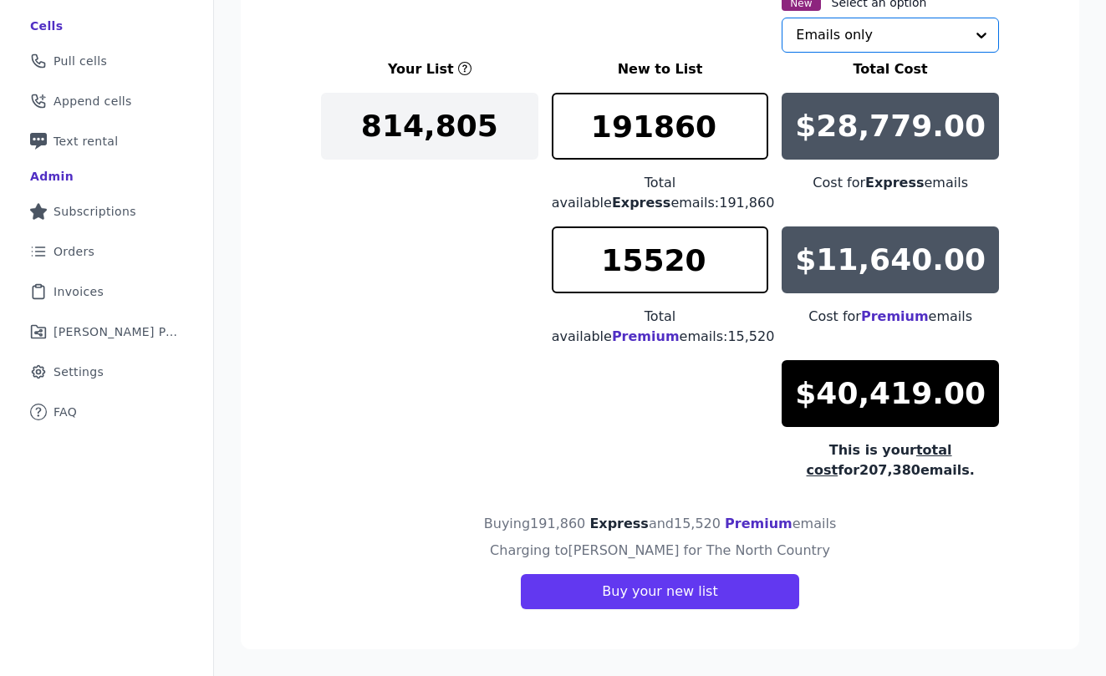
click at [925, 23] on input "text" at bounding box center [880, 34] width 169 height 33
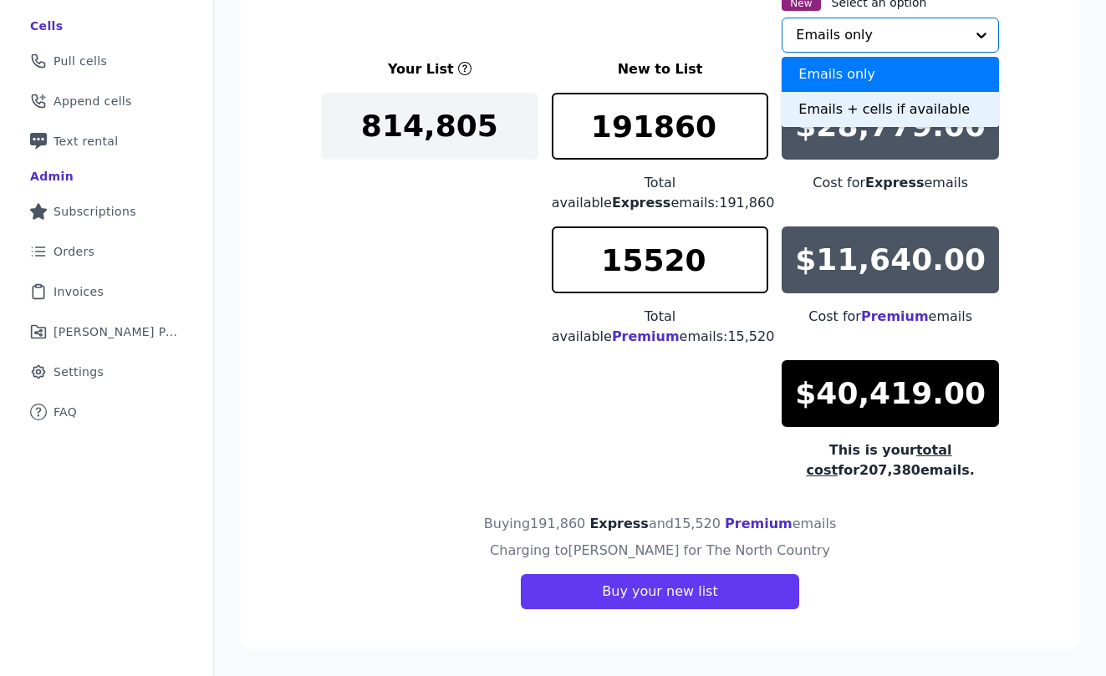
click at [911, 110] on div "Emails + cells if available" at bounding box center [890, 109] width 217 height 35
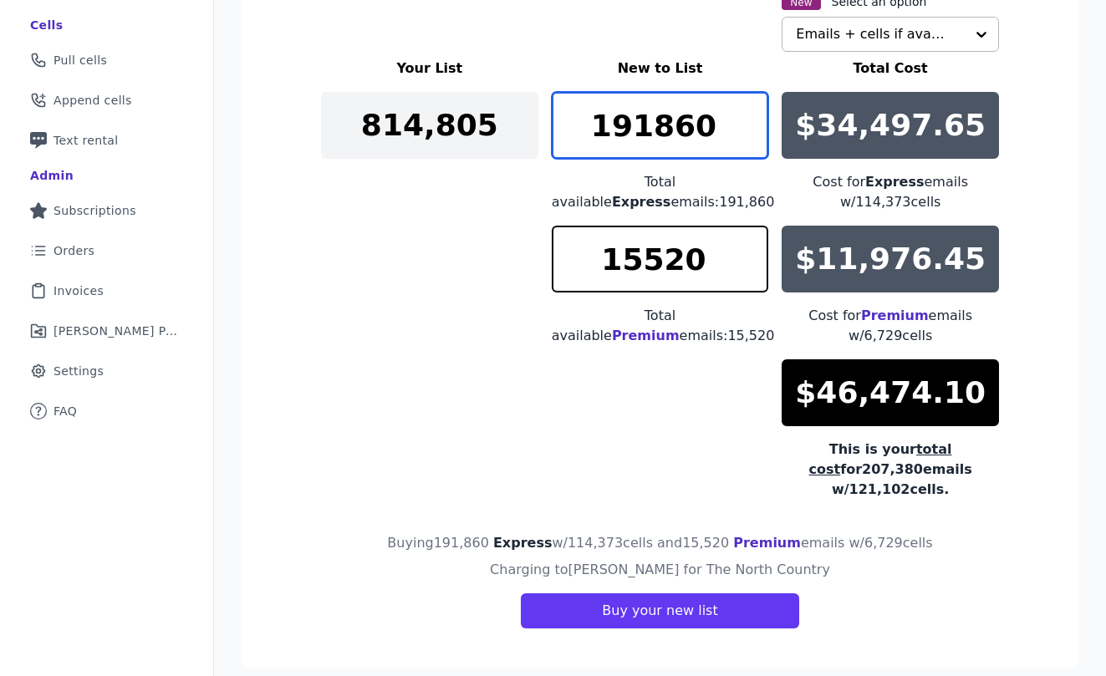
click at [661, 136] on input "191860" at bounding box center [660, 125] width 217 height 67
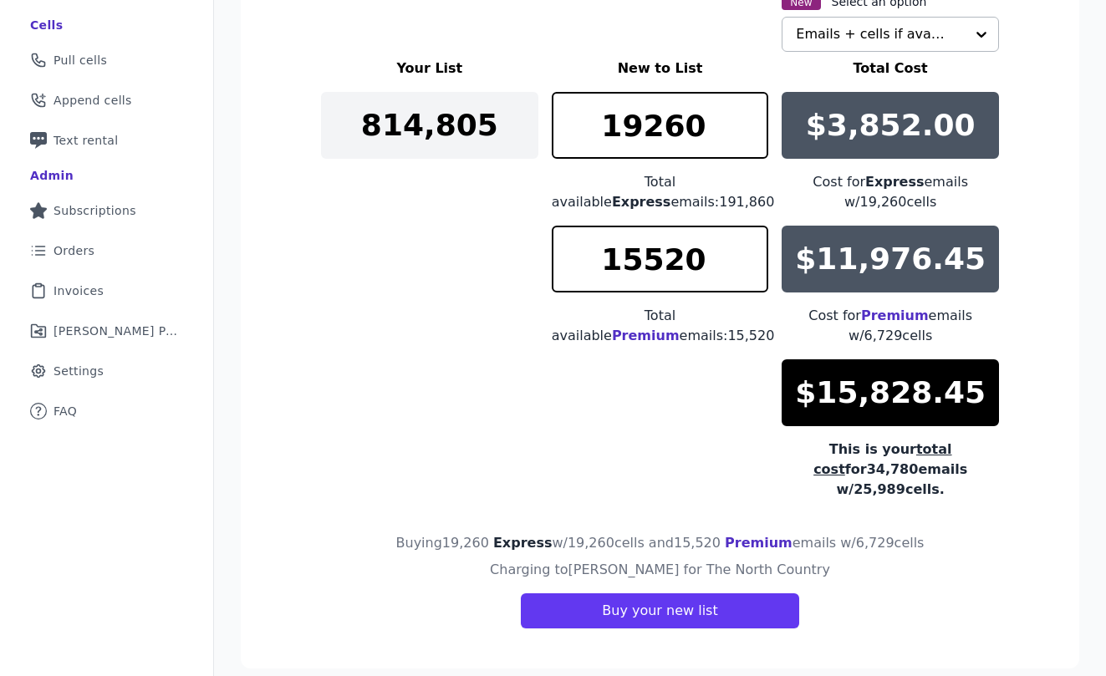
scroll to position [291, 0]
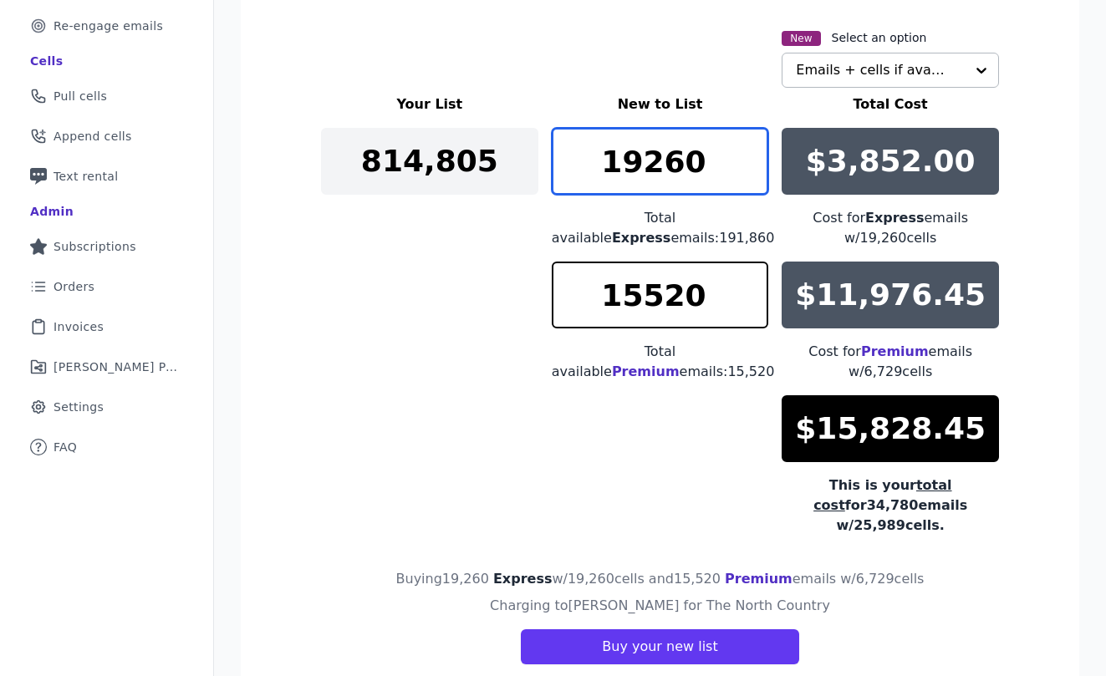
click at [636, 163] on input "19260" at bounding box center [660, 161] width 217 height 67
click at [656, 161] on input "19260" at bounding box center [660, 161] width 217 height 67
click at [755, 153] on input "20063" at bounding box center [660, 161] width 217 height 67
click at [636, 160] on input "20063" at bounding box center [660, 161] width 217 height 67
click at [753, 152] on input "25064" at bounding box center [660, 161] width 217 height 67
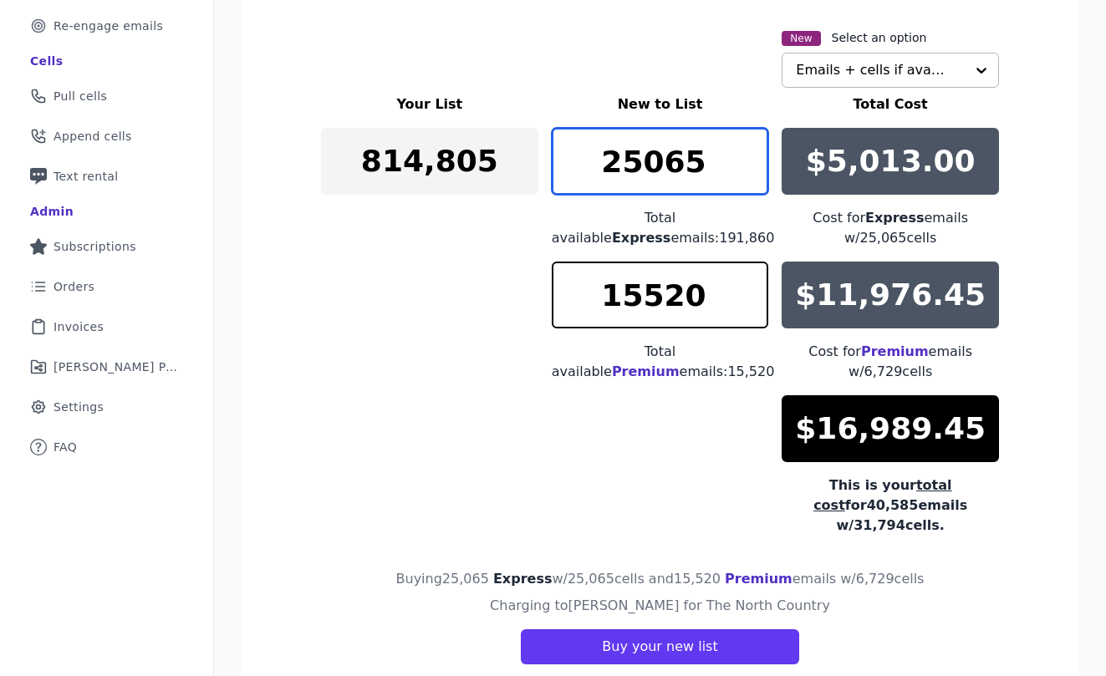
click at [753, 152] on input "25065" at bounding box center [660, 161] width 217 height 67
click at [753, 152] on input "25066" at bounding box center [660, 161] width 217 height 67
click at [753, 152] on input "25067" at bounding box center [660, 161] width 217 height 67
click at [753, 152] on input "25068" at bounding box center [660, 161] width 217 height 67
click at [753, 152] on input "25069" at bounding box center [660, 161] width 217 height 67
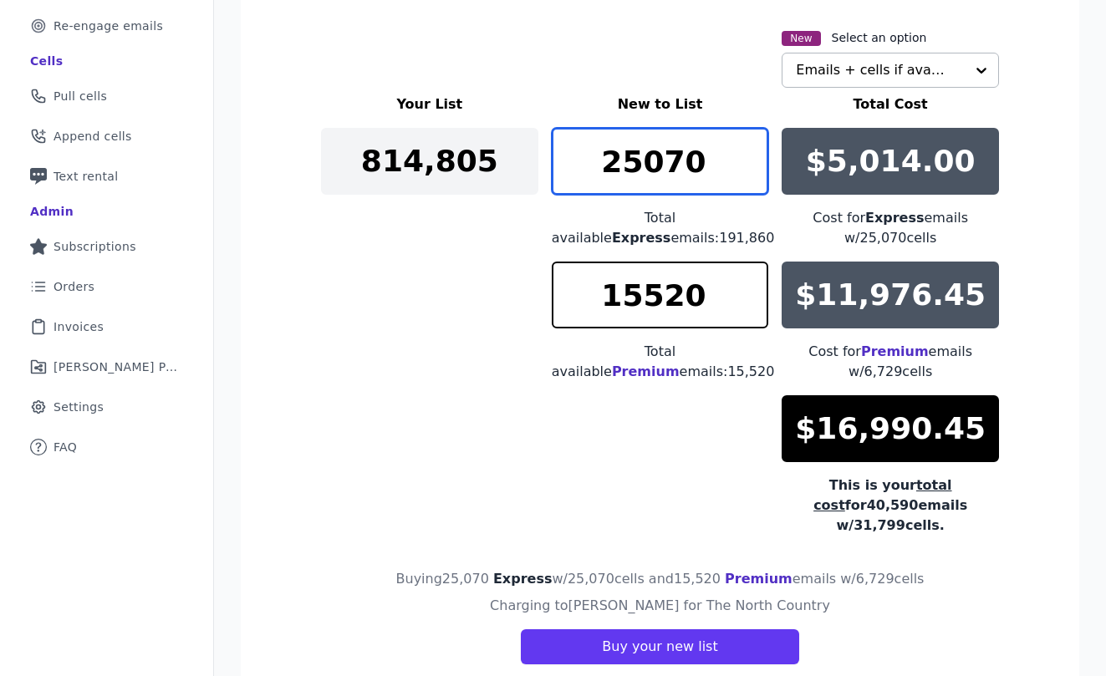
click at [753, 152] on input "25070" at bounding box center [660, 161] width 217 height 67
click at [753, 152] on input "25071" at bounding box center [660, 161] width 217 height 67
click at [753, 152] on input "25072" at bounding box center [660, 161] width 217 height 67
click at [753, 152] on input "25073" at bounding box center [660, 161] width 217 height 67
click at [753, 152] on input "25074" at bounding box center [660, 161] width 217 height 67
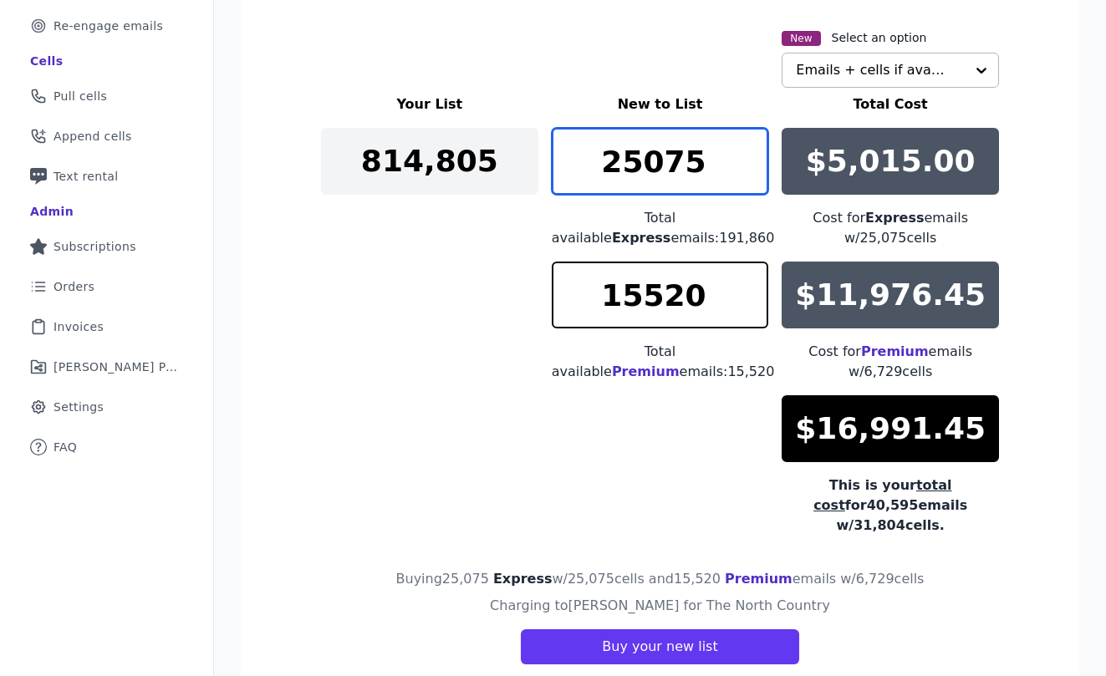
click at [753, 152] on input "25075" at bounding box center [660, 161] width 217 height 67
click at [753, 152] on input "25076" at bounding box center [660, 161] width 217 height 67
click at [753, 152] on input "25077" at bounding box center [660, 161] width 217 height 67
click at [753, 152] on input "25078" at bounding box center [660, 161] width 217 height 67
click at [753, 152] on input "25079" at bounding box center [660, 161] width 217 height 67
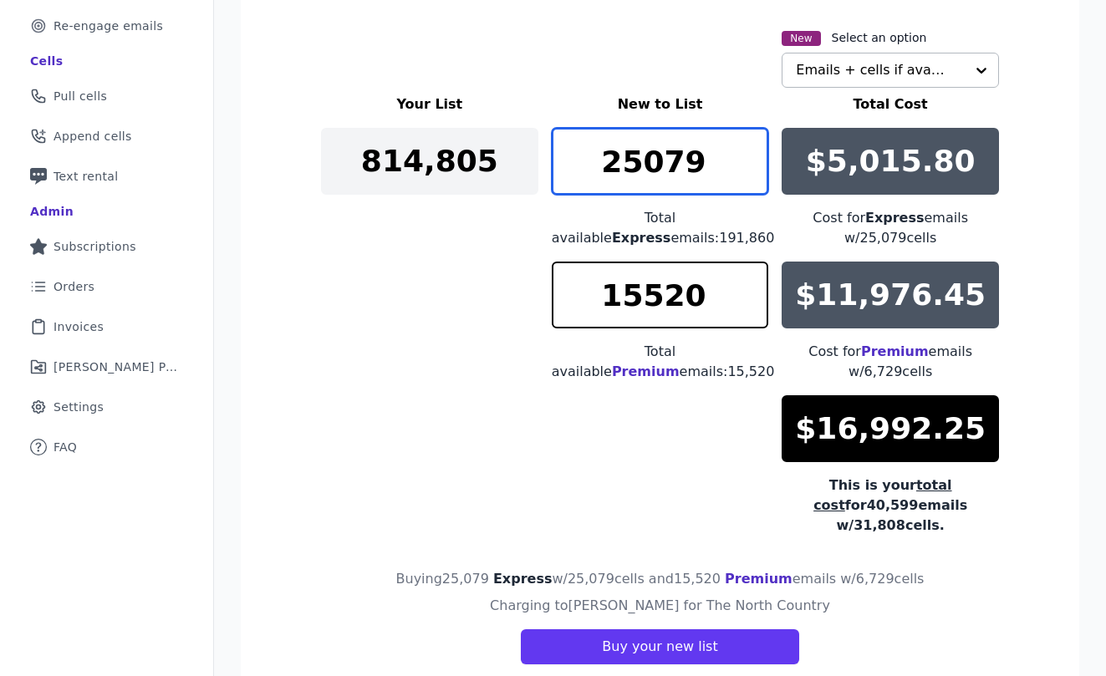
click at [671, 157] on input "25079" at bounding box center [660, 161] width 217 height 67
click at [683, 166] on input "25179" at bounding box center [660, 161] width 217 height 67
click at [758, 154] on input "25110" at bounding box center [660, 161] width 217 height 67
click at [758, 154] on input "25111" at bounding box center [660, 161] width 217 height 67
click at [758, 154] on input "25112" at bounding box center [660, 161] width 217 height 67
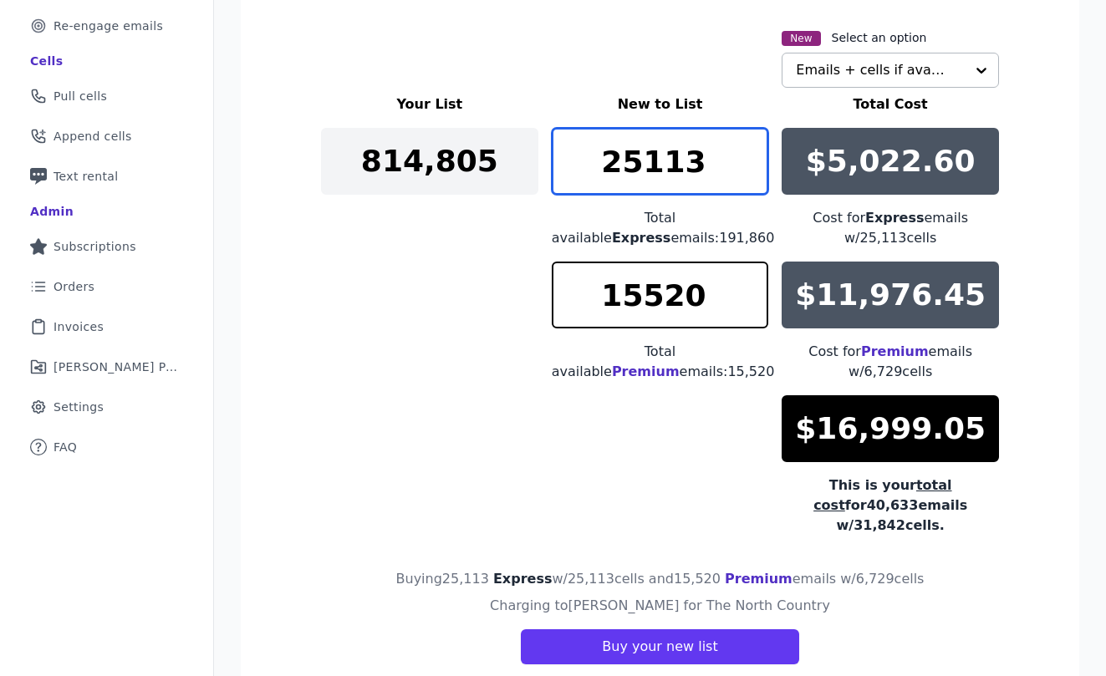
click at [758, 154] on input "25113" at bounding box center [660, 161] width 217 height 67
click at [758, 154] on input "25114" at bounding box center [660, 161] width 217 height 67
click at [758, 154] on input "25115" at bounding box center [660, 161] width 217 height 67
click at [758, 154] on input "25116" at bounding box center [660, 161] width 217 height 67
click at [758, 154] on input "25117" at bounding box center [660, 161] width 217 height 67
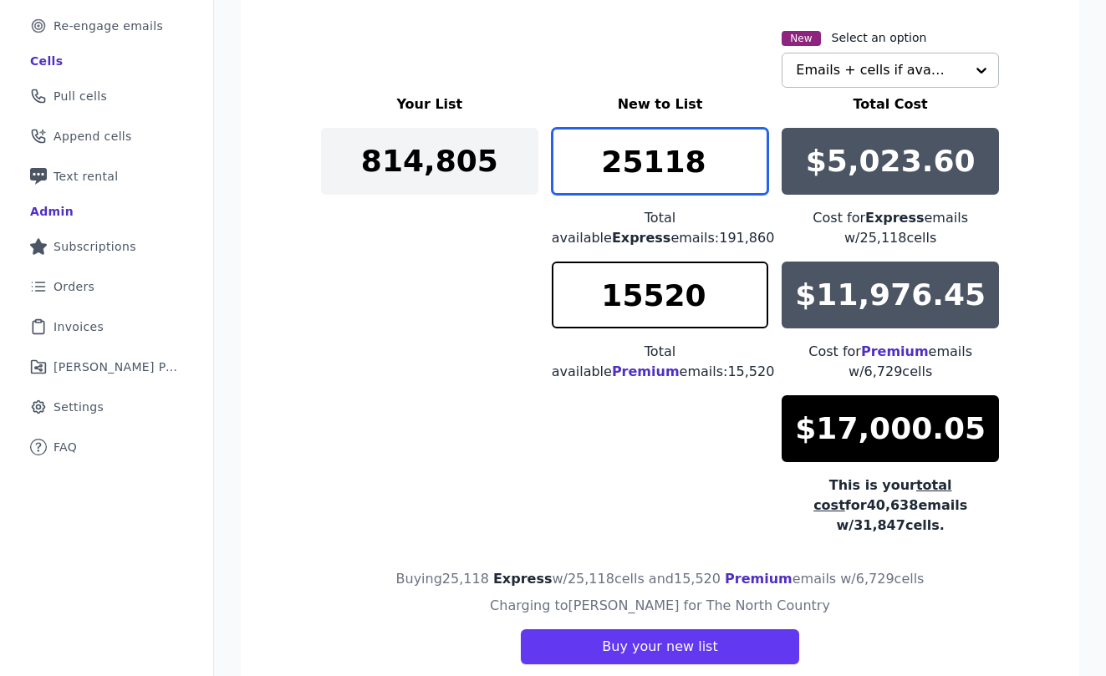
click at [758, 154] on input "25118" at bounding box center [660, 161] width 217 height 67
type input "25117"
click at [750, 175] on input "25117" at bounding box center [660, 161] width 217 height 67
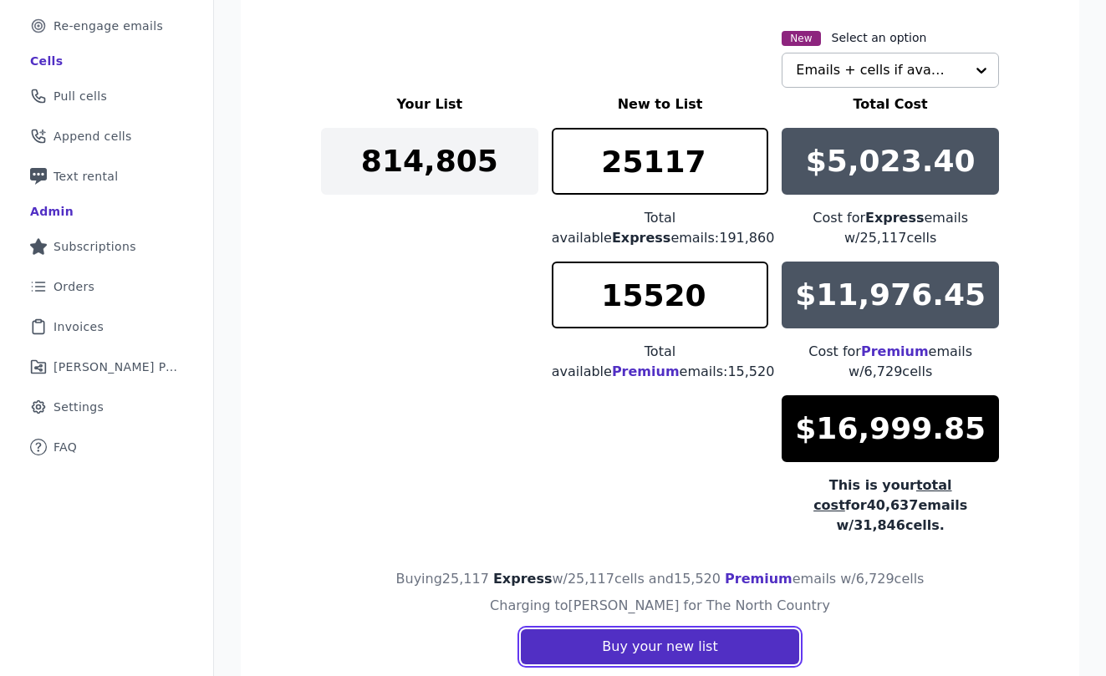
click at [641, 630] on button "Buy your new list" at bounding box center [660, 647] width 278 height 35
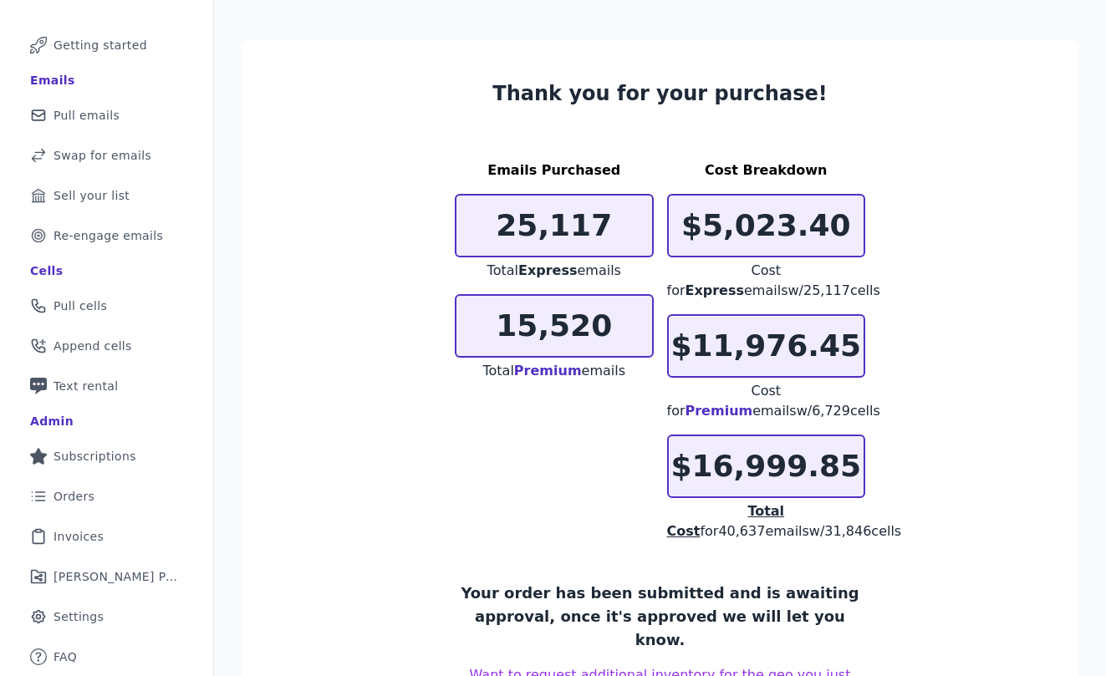
scroll to position [154, 0]
